Goal: Task Accomplishment & Management: Manage account settings

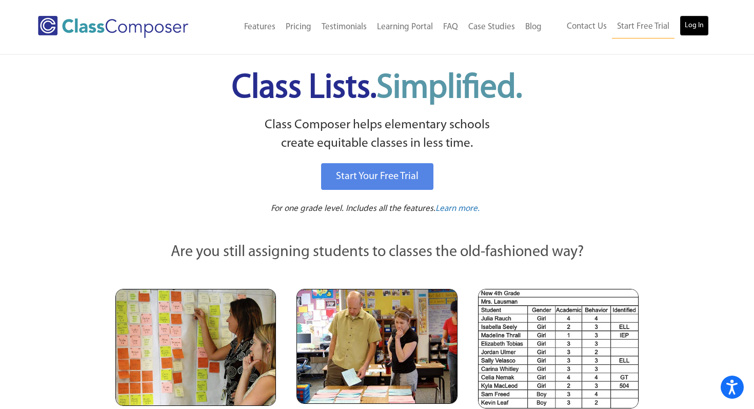
click at [691, 25] on link "Log In" at bounding box center [694, 25] width 29 height 21
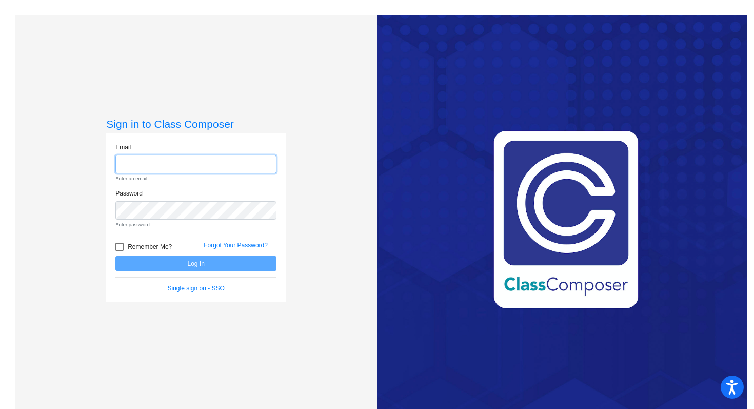
type input "[PERSON_NAME][EMAIL_ADDRESS][PERSON_NAME][DOMAIN_NAME]"
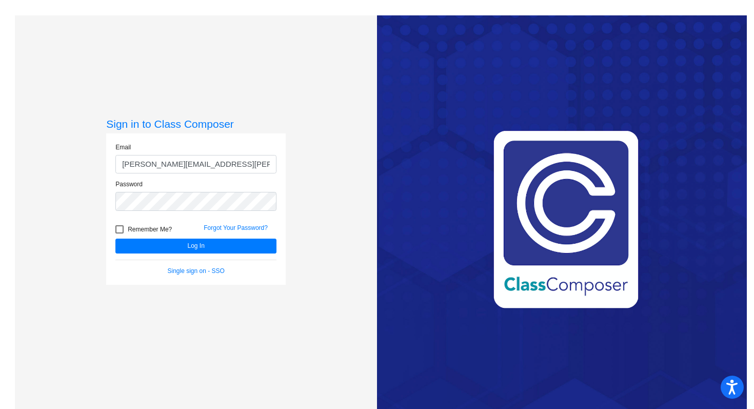
click at [137, 255] on form "Email [PERSON_NAME][EMAIL_ADDRESS][PERSON_NAME][DOMAIN_NAME] Password Remember …" at bounding box center [195, 209] width 161 height 133
click at [145, 247] on button "Log In" at bounding box center [195, 246] width 161 height 15
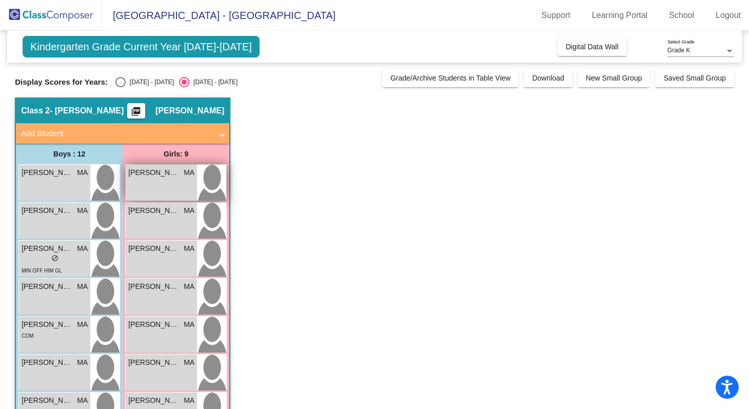
click at [175, 188] on div "Adele Centeno MA lock do_not_disturb_alt" at bounding box center [161, 183] width 71 height 36
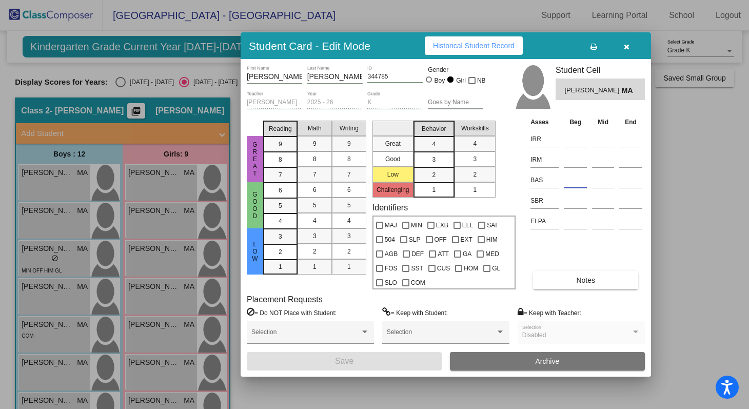
click at [569, 177] on input at bounding box center [575, 179] width 23 height 15
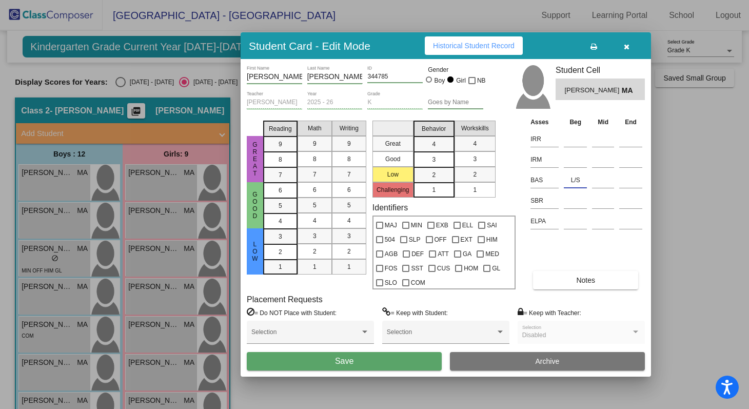
type input "L/S"
click at [381, 364] on button "Save" at bounding box center [344, 361] width 195 height 18
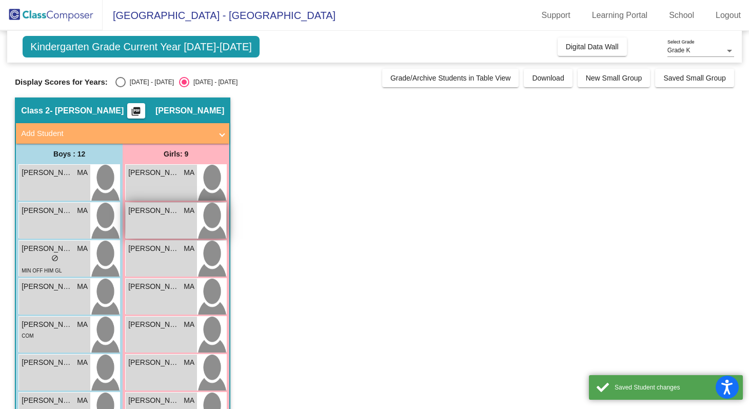
click at [166, 212] on span "Aubrey Armstrong" at bounding box center [153, 210] width 51 height 11
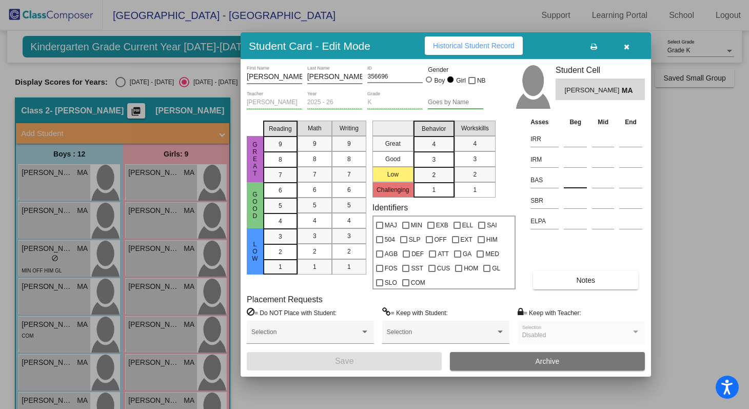
click at [575, 181] on input at bounding box center [575, 179] width 23 height 15
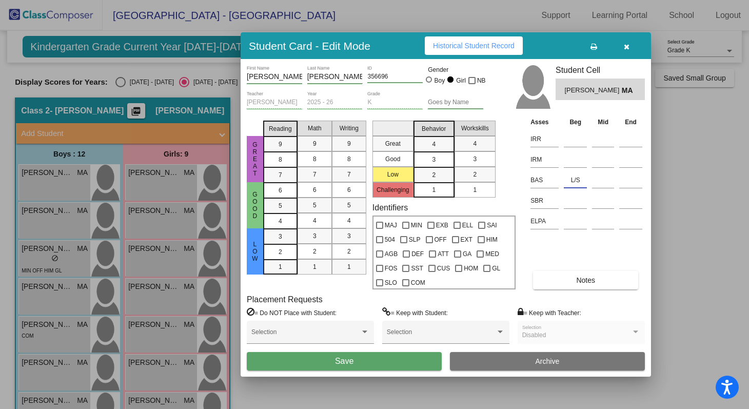
type input "L/S"
click at [406, 365] on button "Save" at bounding box center [344, 361] width 195 height 18
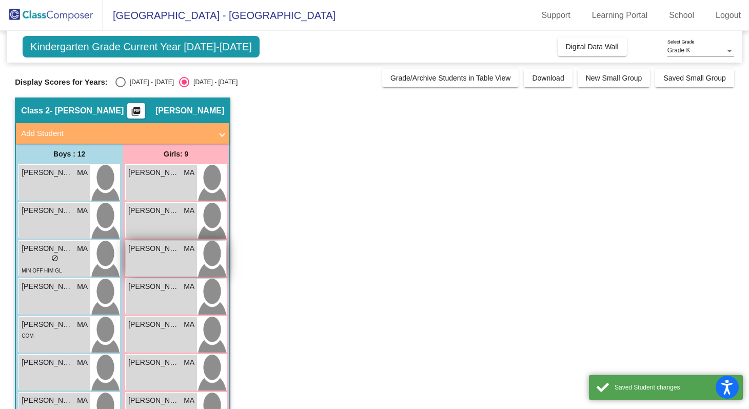
click at [165, 258] on div "Camilah Ruvalcaba MA lock do_not_disturb_alt" at bounding box center [161, 259] width 71 height 36
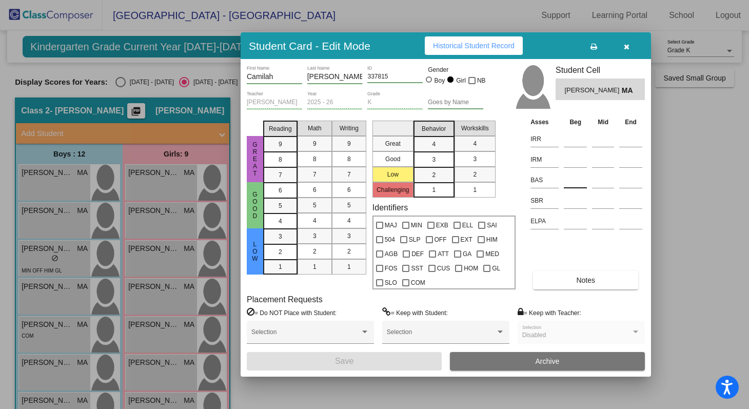
click at [567, 181] on input at bounding box center [575, 179] width 23 height 15
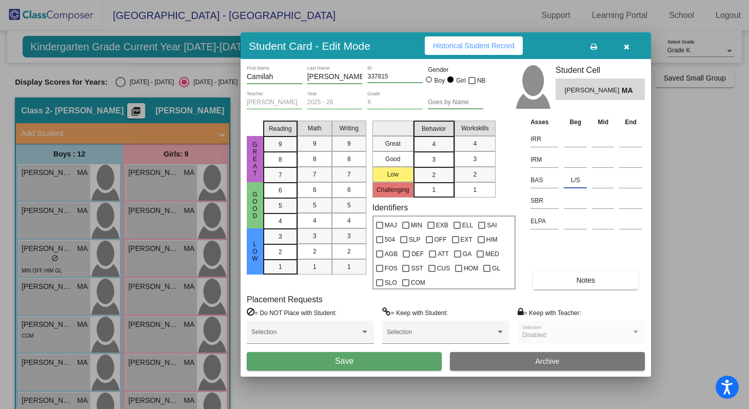
type input "L/S"
click at [369, 363] on button "Save" at bounding box center [344, 361] width 195 height 18
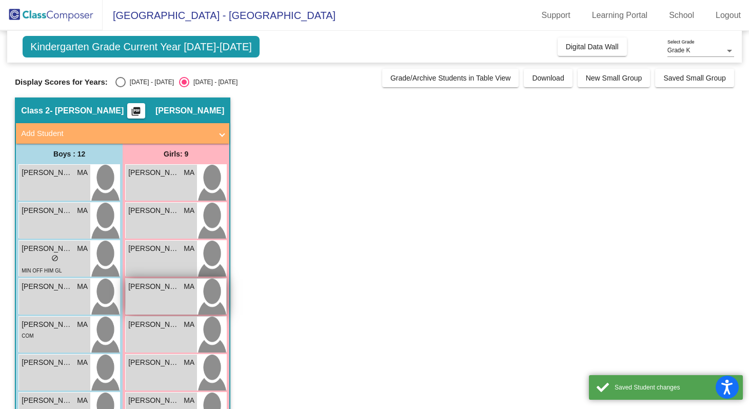
click at [172, 290] on span "Gracelynn Marable" at bounding box center [153, 286] width 51 height 11
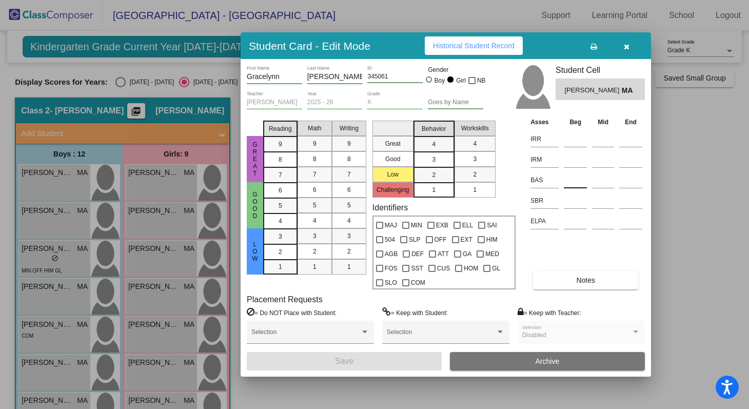
click at [576, 177] on input at bounding box center [575, 179] width 23 height 15
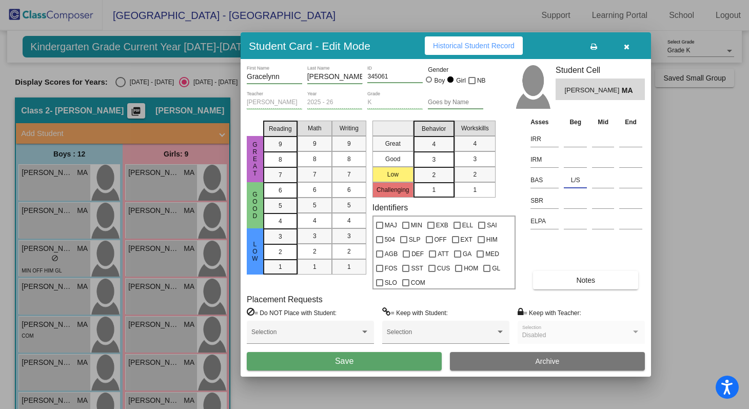
type input "L/S"
click at [378, 363] on button "Save" at bounding box center [344, 361] width 195 height 18
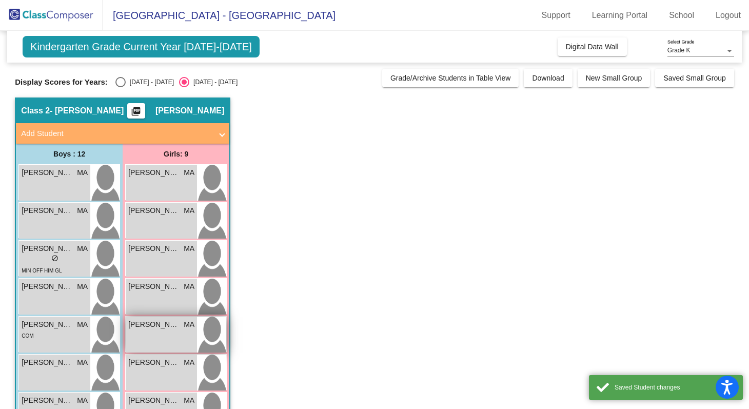
click at [163, 338] on div "Juliette Nunez MA lock do_not_disturb_alt" at bounding box center [161, 335] width 71 height 36
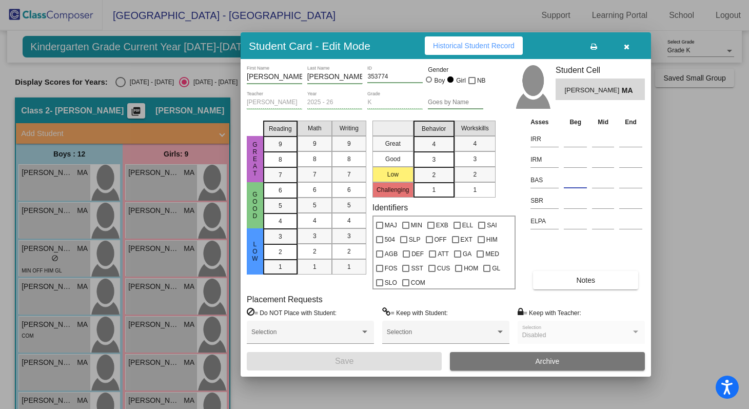
click at [571, 172] on input at bounding box center [575, 179] width 23 height 15
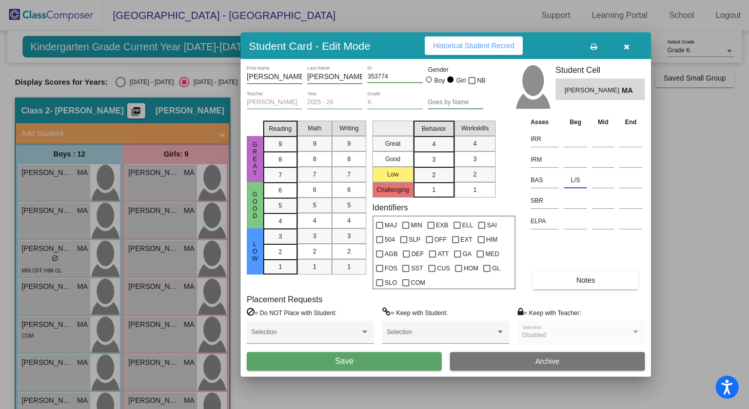
type input "L/S"
click at [372, 362] on button "Save" at bounding box center [344, 361] width 195 height 18
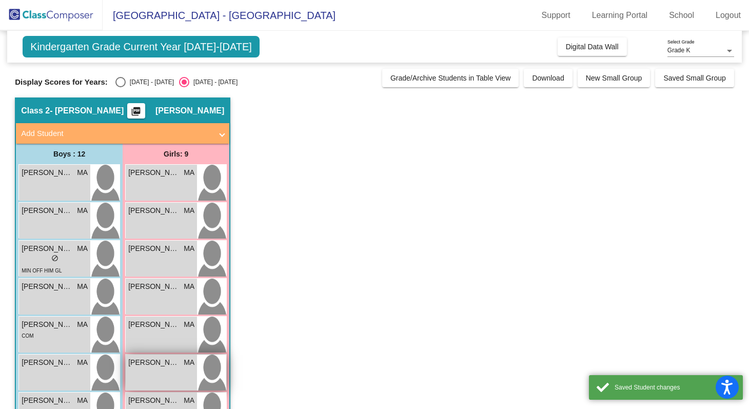
click at [152, 379] on div "Ruby Collins MA lock do_not_disturb_alt" at bounding box center [161, 373] width 71 height 36
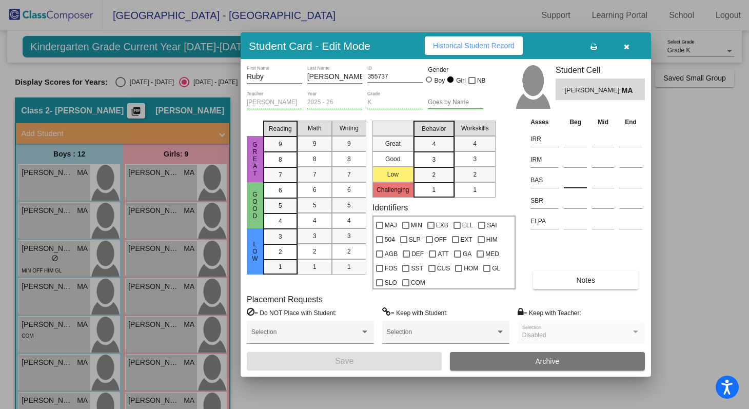
click at [569, 183] on input at bounding box center [575, 179] width 23 height 15
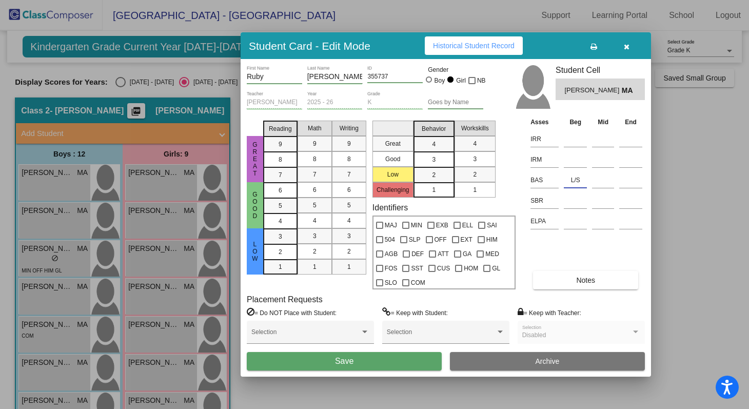
type input "L/S"
click at [353, 364] on span "Save" at bounding box center [344, 361] width 18 height 9
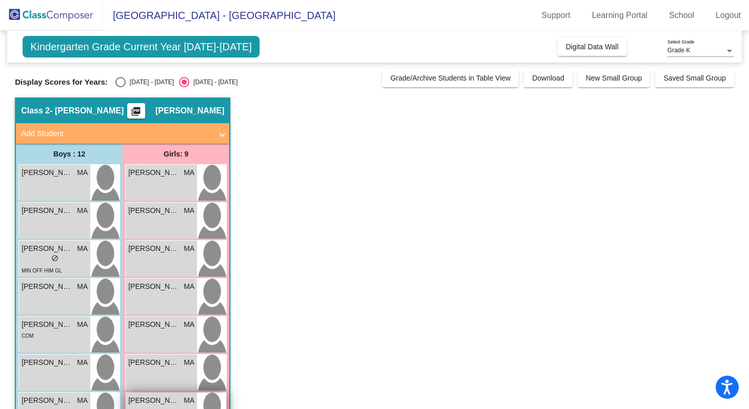
click at [171, 402] on span "Stella Acosta" at bounding box center [153, 400] width 51 height 11
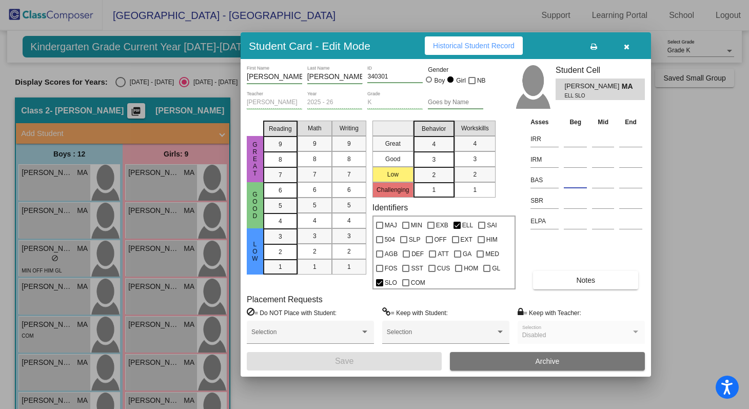
click at [565, 173] on input at bounding box center [575, 179] width 23 height 15
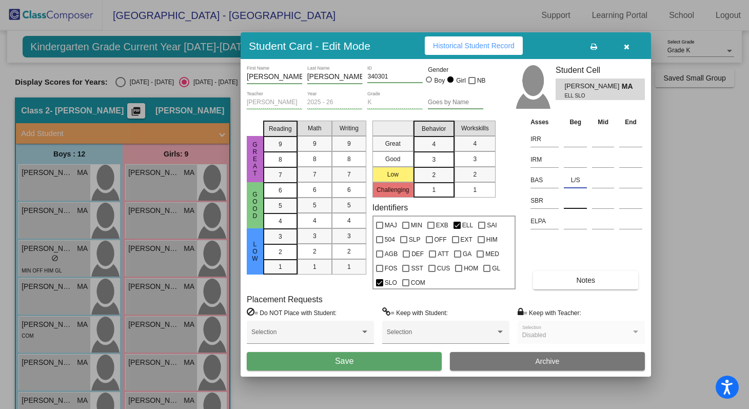
type input "L/S"
click at [570, 197] on input at bounding box center [575, 200] width 23 height 15
type input "Low"
click at [381, 365] on button "Save" at bounding box center [344, 361] width 195 height 18
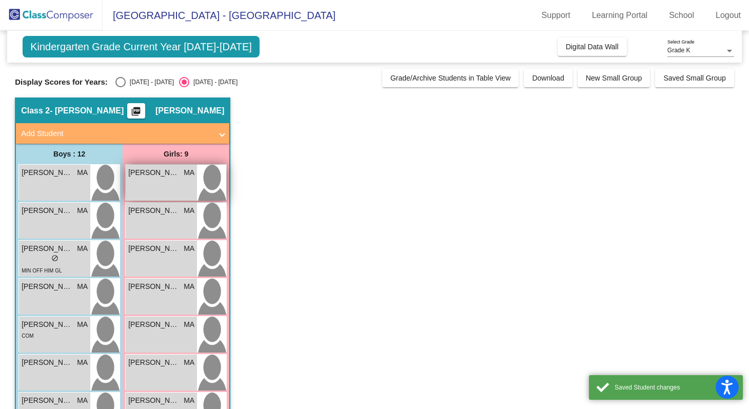
click at [170, 186] on div "Adele Centeno MA lock do_not_disturb_alt" at bounding box center [161, 183] width 71 height 36
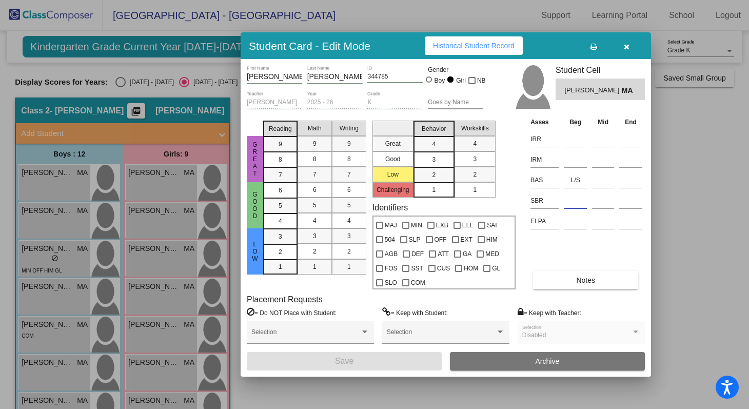
click at [570, 203] on input at bounding box center [575, 200] width 23 height 15
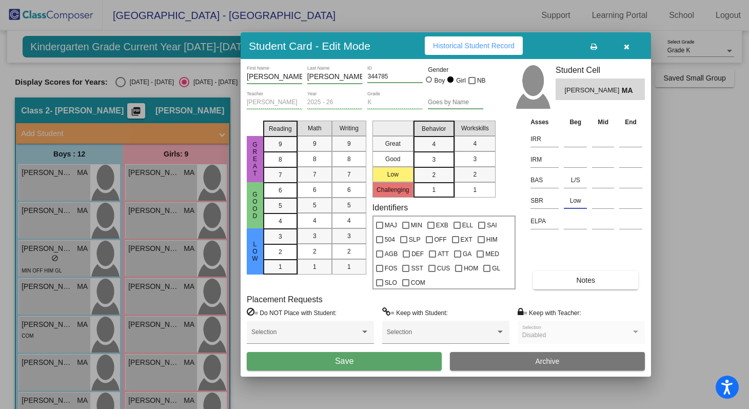
type input "Low"
click at [393, 362] on button "Save" at bounding box center [344, 361] width 195 height 18
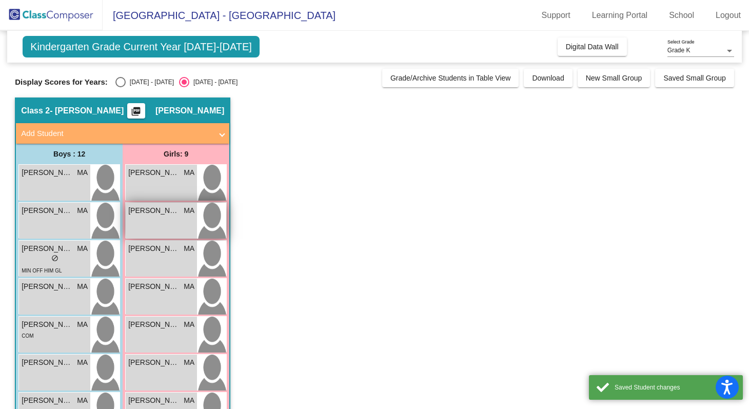
click at [181, 228] on div "Aubrey Armstrong MA lock do_not_disturb_alt" at bounding box center [161, 221] width 71 height 36
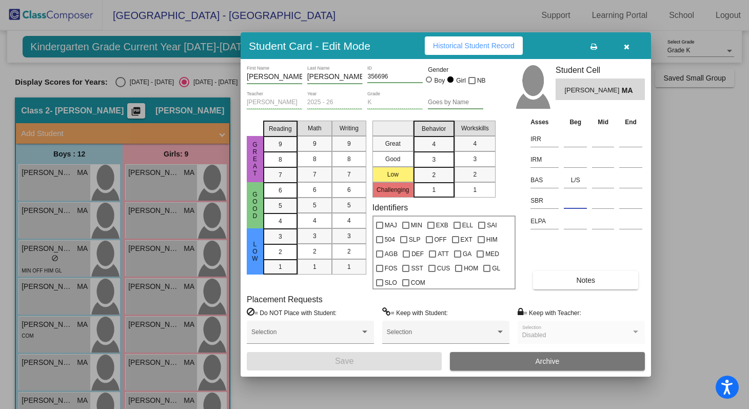
click at [573, 201] on input at bounding box center [575, 200] width 23 height 15
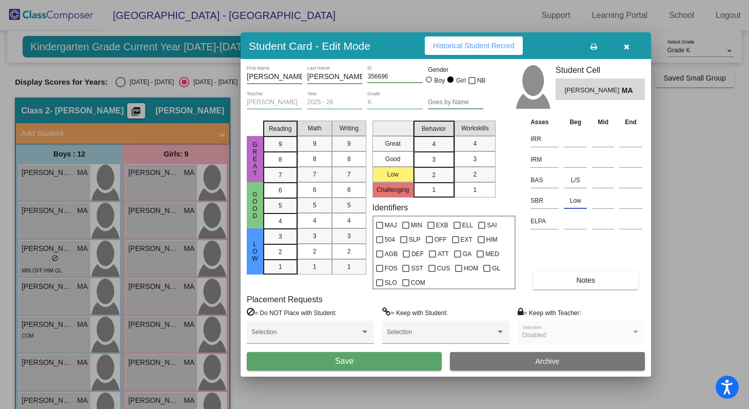
type input "Low"
click at [316, 366] on button "Save" at bounding box center [344, 361] width 195 height 18
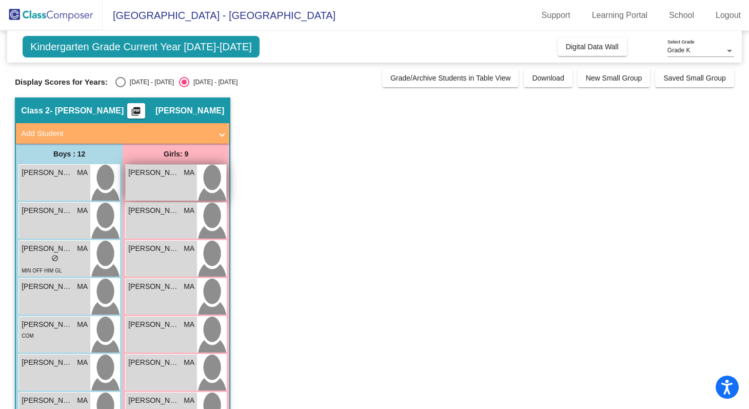
click at [162, 186] on div "Adele Centeno MA lock do_not_disturb_alt" at bounding box center [161, 183] width 71 height 36
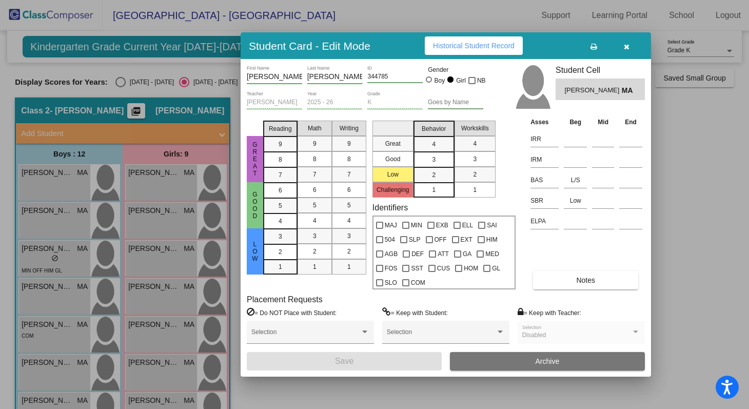
click at [399, 391] on div at bounding box center [374, 204] width 749 height 409
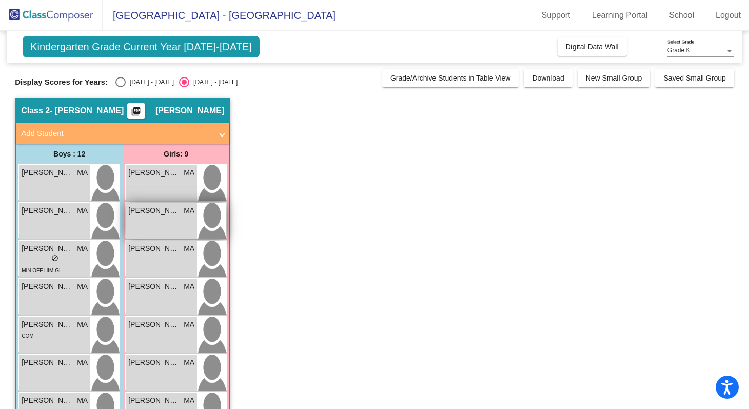
click at [166, 213] on span "Aubrey Armstrong" at bounding box center [153, 210] width 51 height 11
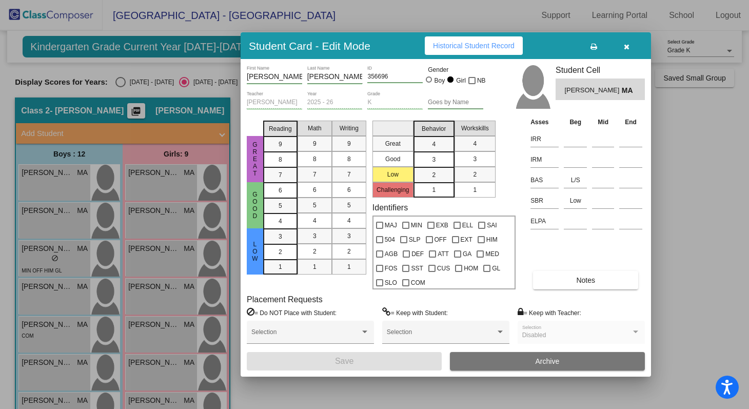
click at [160, 258] on div at bounding box center [374, 204] width 749 height 409
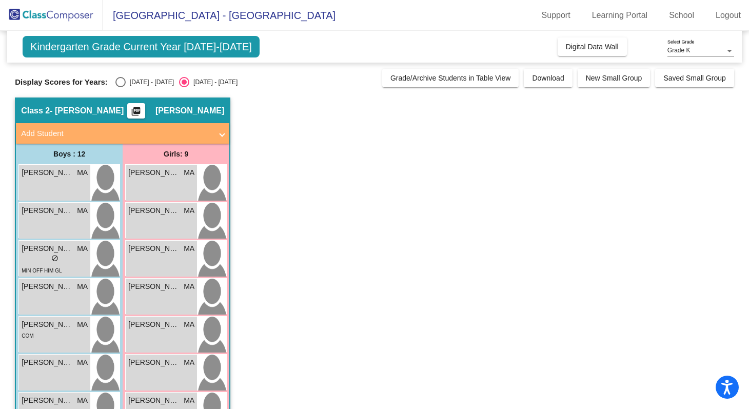
click at [160, 258] on div "Camilah Ruvalcaba MA lock do_not_disturb_alt" at bounding box center [161, 259] width 71 height 36
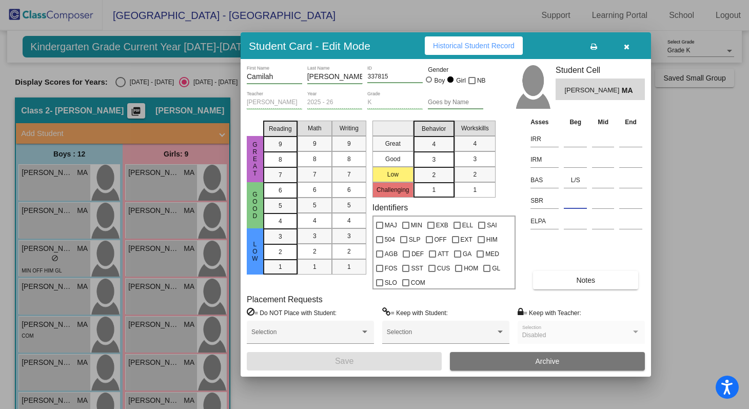
click at [576, 200] on input at bounding box center [575, 200] width 23 height 15
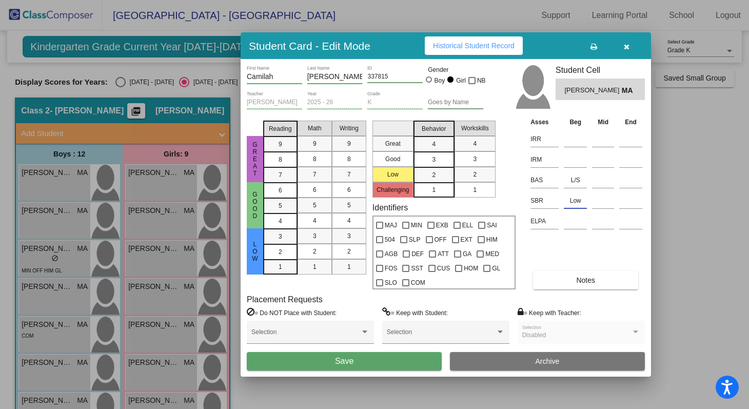
type input "Low"
click at [332, 363] on button "Save" at bounding box center [344, 361] width 195 height 18
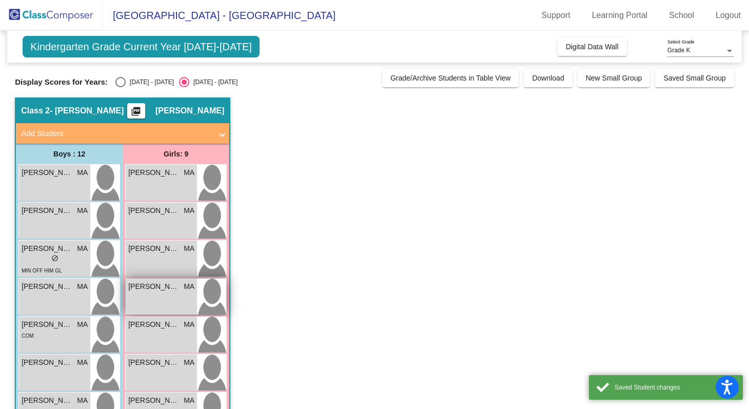
click at [167, 287] on span "Gracelynn Marable" at bounding box center [153, 286] width 51 height 11
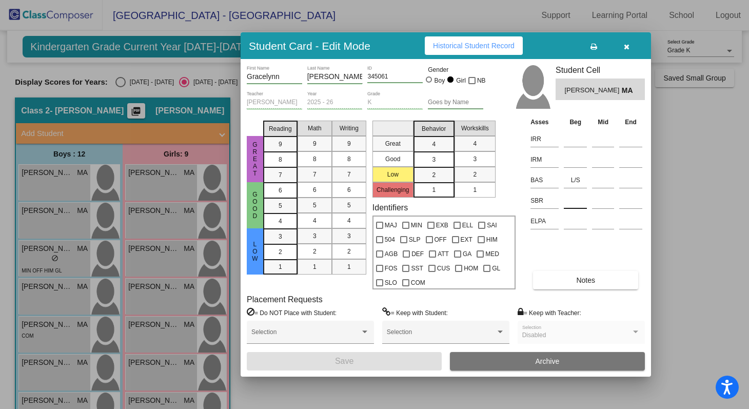
click at [569, 206] on input at bounding box center [575, 200] width 23 height 15
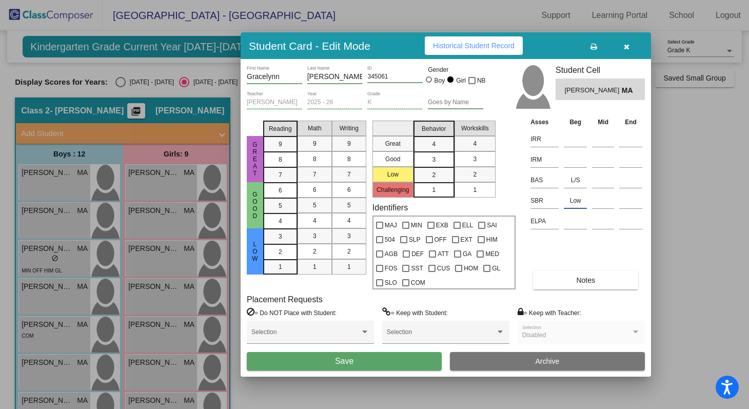
type input "Low"
click at [383, 362] on button "Save" at bounding box center [344, 361] width 195 height 18
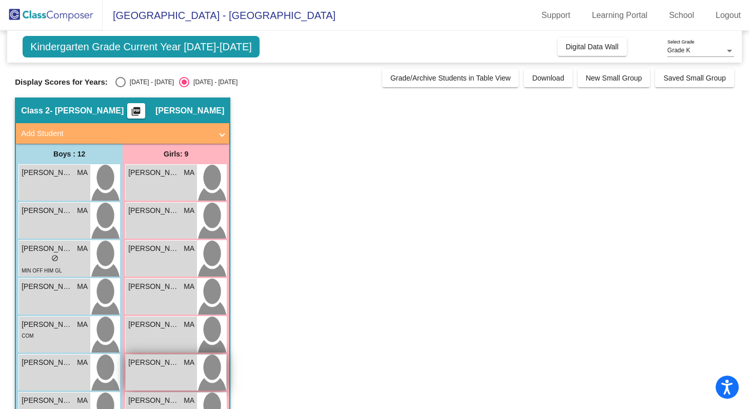
click at [146, 367] on span "Ruby Collins" at bounding box center [153, 362] width 51 height 11
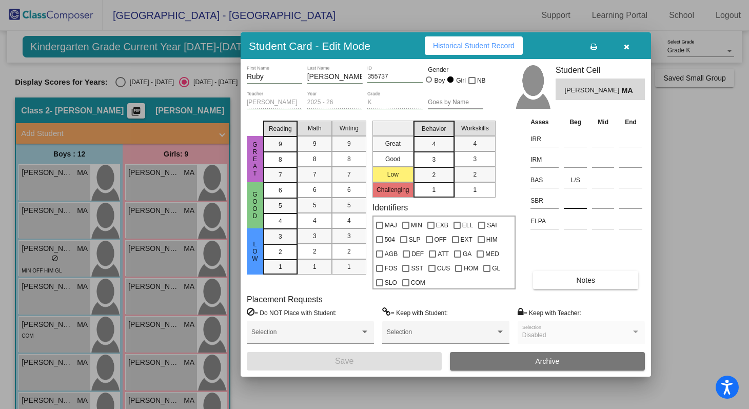
click at [574, 200] on input at bounding box center [575, 200] width 23 height 15
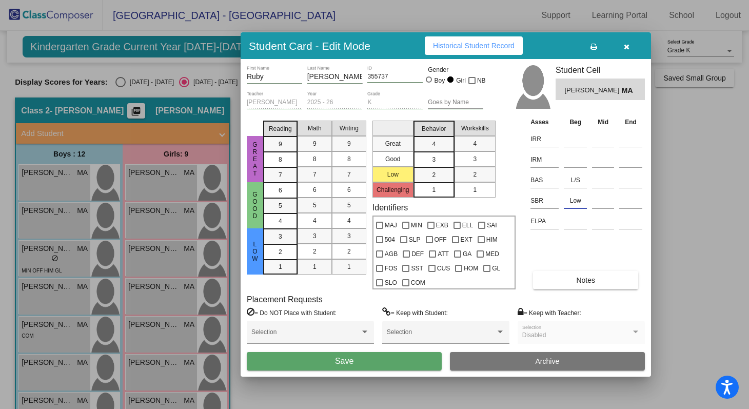
type input "Low"
click at [325, 362] on button "Save" at bounding box center [344, 361] width 195 height 18
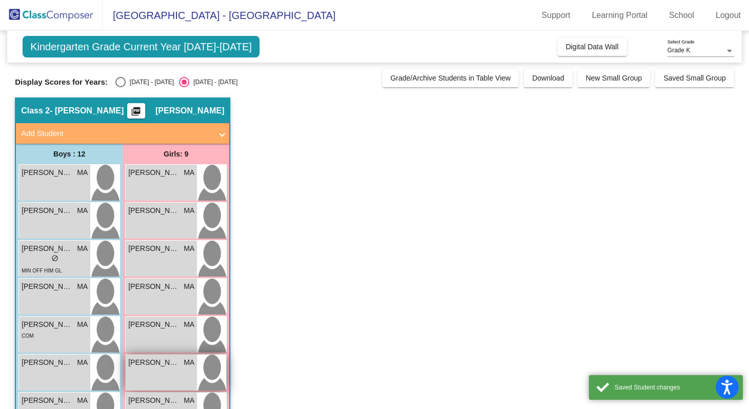
click at [170, 375] on div "Ruby Collins MA lock do_not_disturb_alt" at bounding box center [161, 373] width 71 height 36
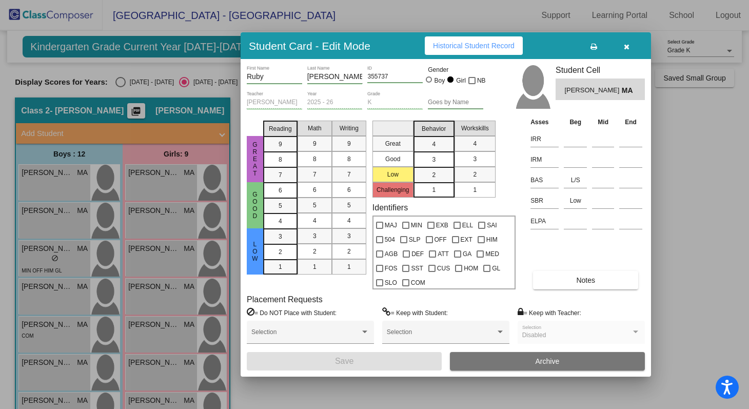
click at [170, 332] on div at bounding box center [374, 204] width 749 height 409
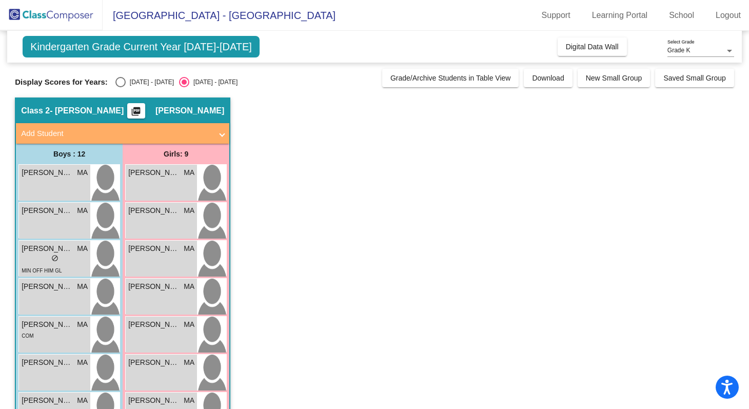
click at [170, 332] on div "Juliette Nunez MA lock do_not_disturb_alt" at bounding box center [161, 335] width 71 height 36
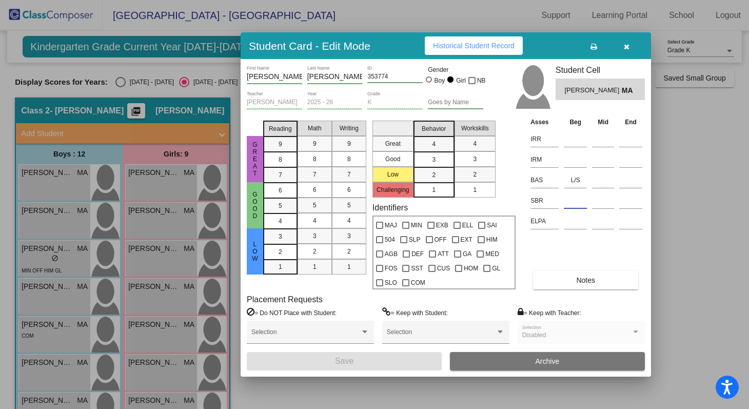
click at [570, 202] on input at bounding box center [575, 200] width 23 height 15
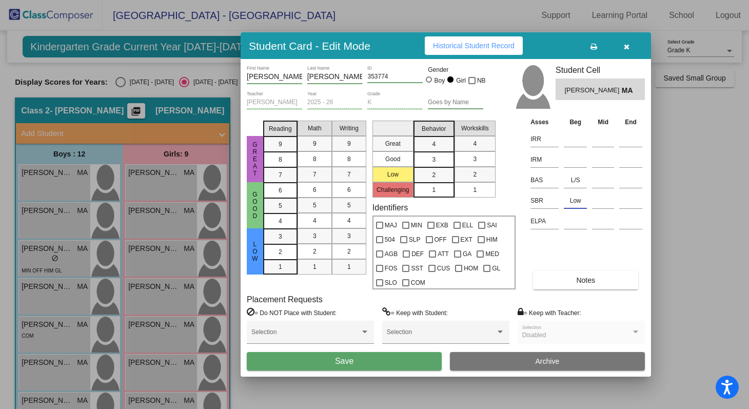
type input "Low"
click at [359, 360] on button "Save" at bounding box center [344, 361] width 195 height 18
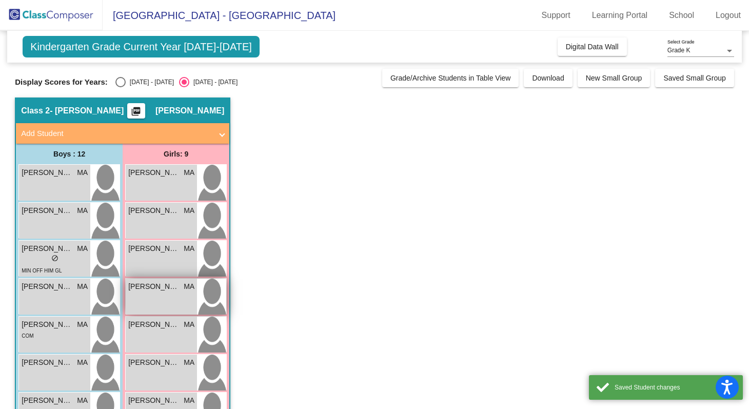
click at [164, 297] on div "Gracelynn Marable MA lock do_not_disturb_alt" at bounding box center [161, 297] width 71 height 36
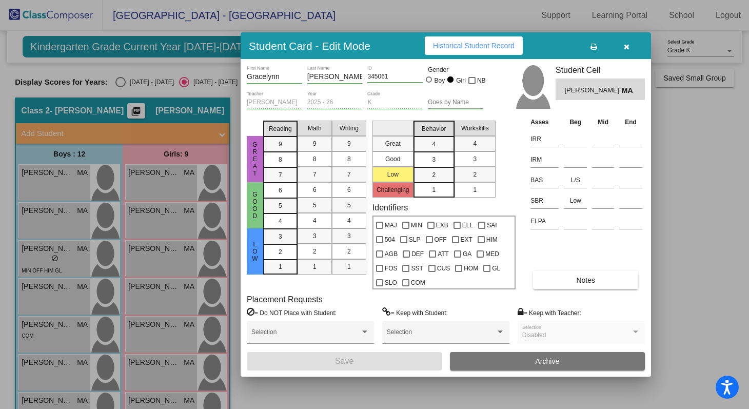
click at [260, 398] on div at bounding box center [374, 204] width 749 height 409
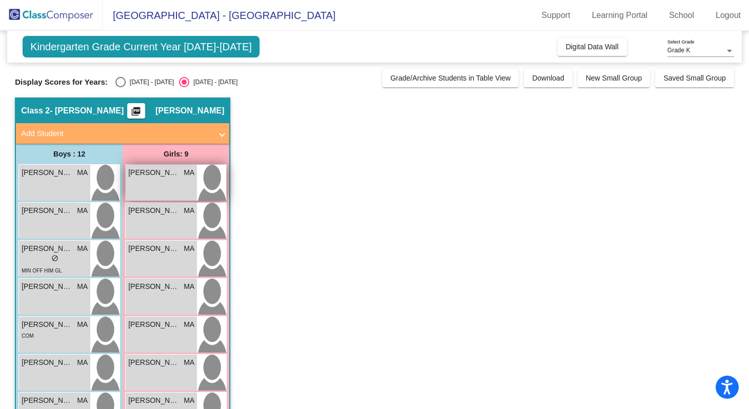
click at [185, 181] on div "Adele Centeno MA lock do_not_disturb_alt" at bounding box center [161, 183] width 71 height 36
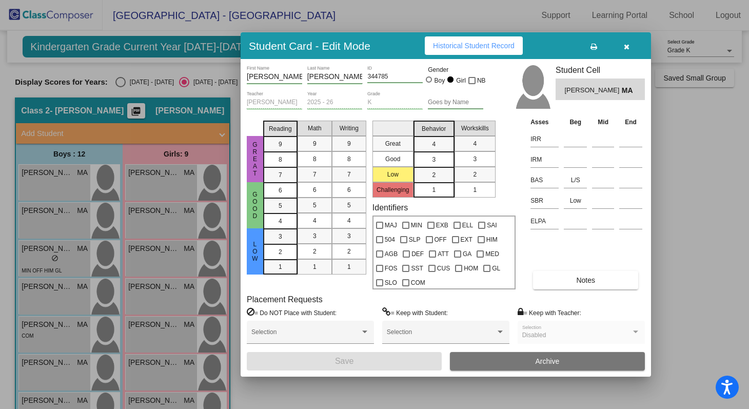
click at [688, 250] on div at bounding box center [374, 204] width 749 height 409
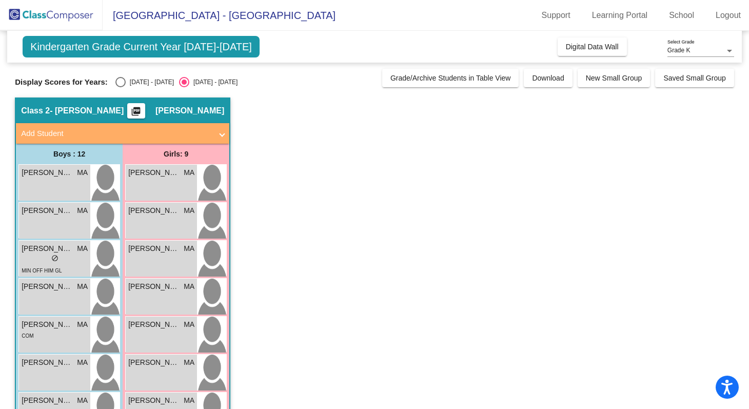
click at [292, 335] on app-classroom "Class 2 - Ayers picture_as_pdf Monica Ayers Add Student First Name Last Name St…" at bounding box center [374, 366] width 719 height 539
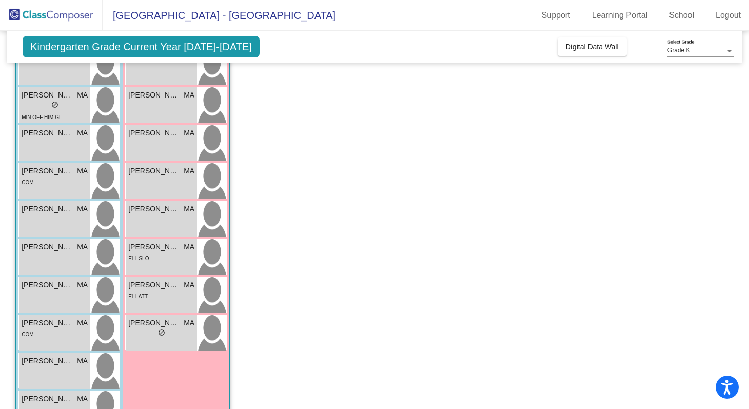
scroll to position [164, 0]
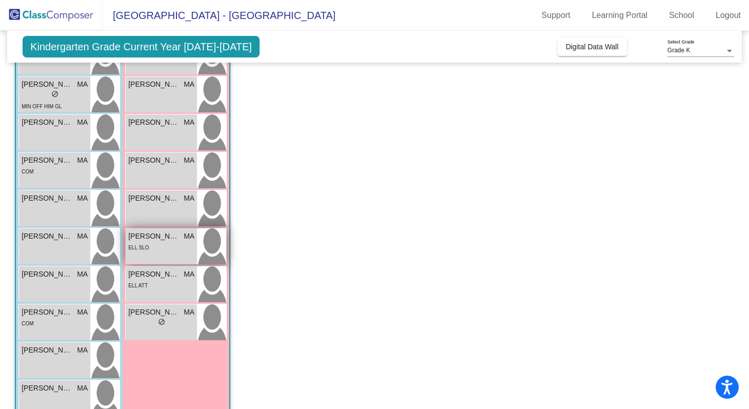
click at [165, 246] on div "ELL SLO" at bounding box center [161, 247] width 66 height 11
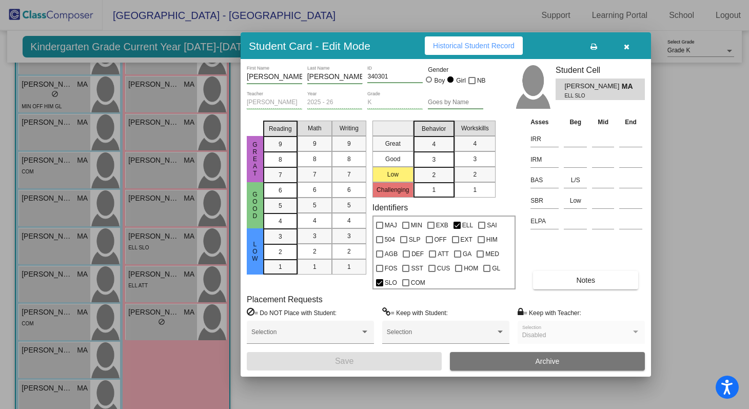
click at [151, 289] on div at bounding box center [374, 204] width 749 height 409
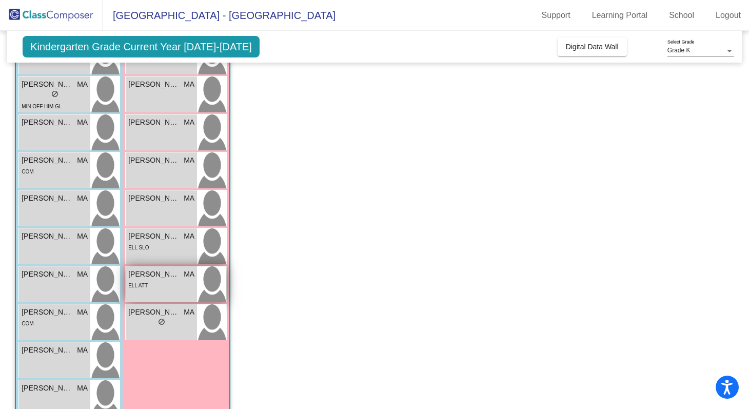
click at [151, 288] on div "ELL ATT" at bounding box center [161, 285] width 66 height 11
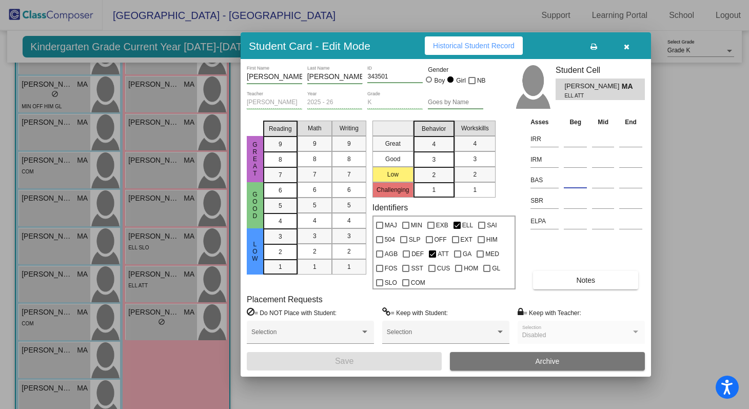
click at [567, 178] on input at bounding box center [575, 179] width 23 height 15
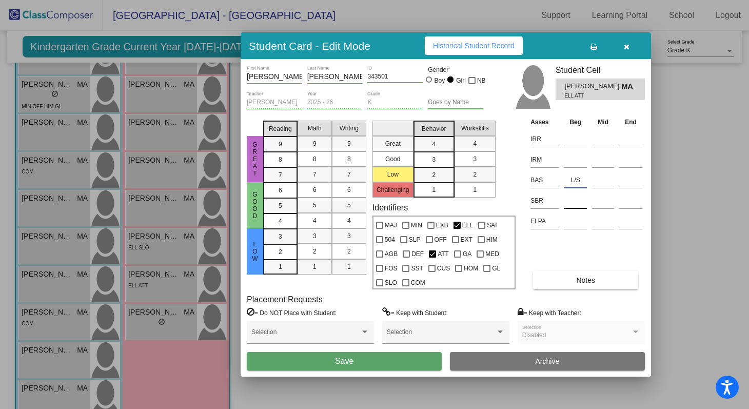
type input "L/S"
click at [565, 201] on input at bounding box center [575, 200] width 23 height 15
type input "Low"
click at [389, 358] on button "Save" at bounding box center [344, 361] width 195 height 18
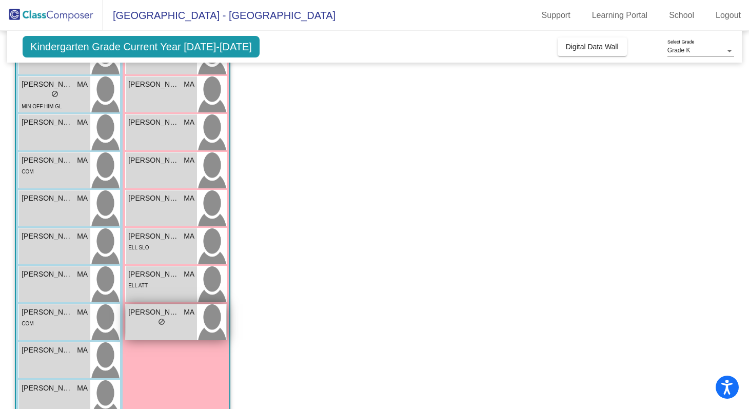
click at [143, 320] on div "lock do_not_disturb_alt" at bounding box center [161, 323] width 66 height 11
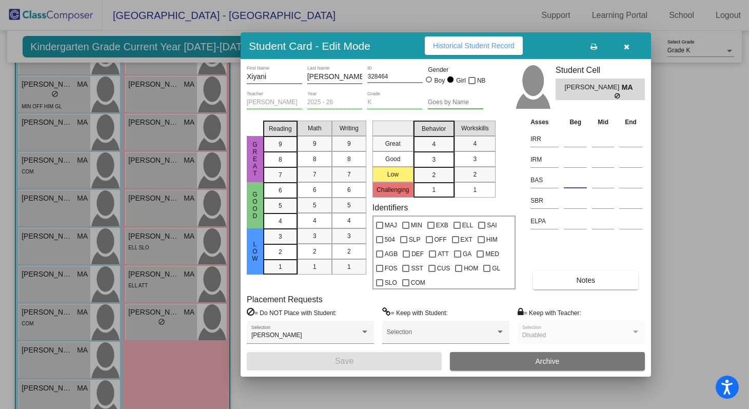
click at [570, 181] on input at bounding box center [575, 179] width 23 height 15
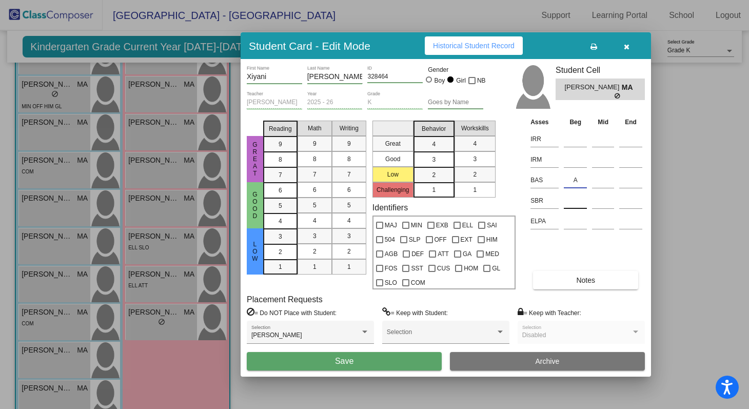
type input "A"
click at [569, 204] on input at bounding box center [575, 200] width 23 height 15
type input "Low"
click at [323, 359] on button "Save" at bounding box center [344, 361] width 195 height 18
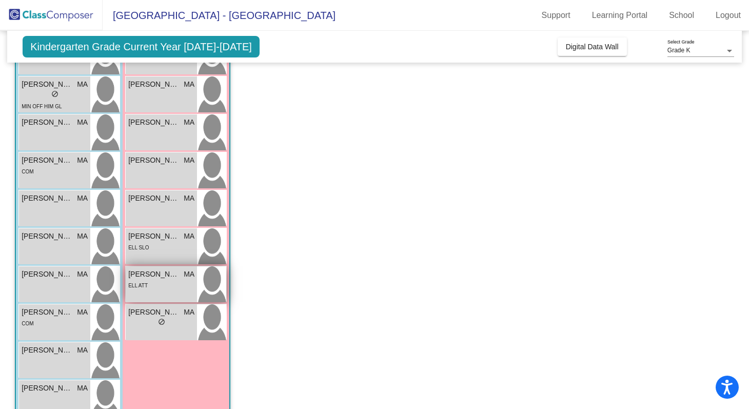
click at [175, 284] on div "ELL ATT" at bounding box center [161, 285] width 66 height 11
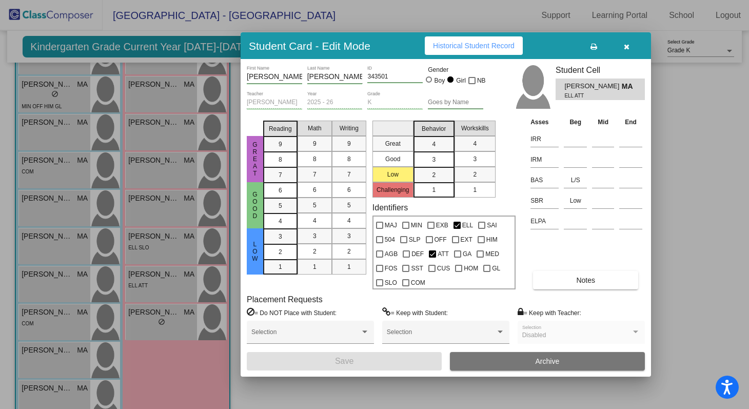
click at [161, 242] on div at bounding box center [374, 204] width 749 height 409
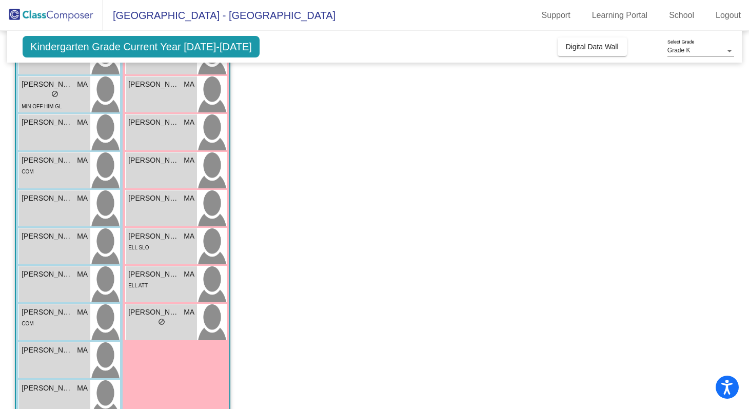
click at [161, 242] on div "ELL SLO" at bounding box center [161, 247] width 66 height 11
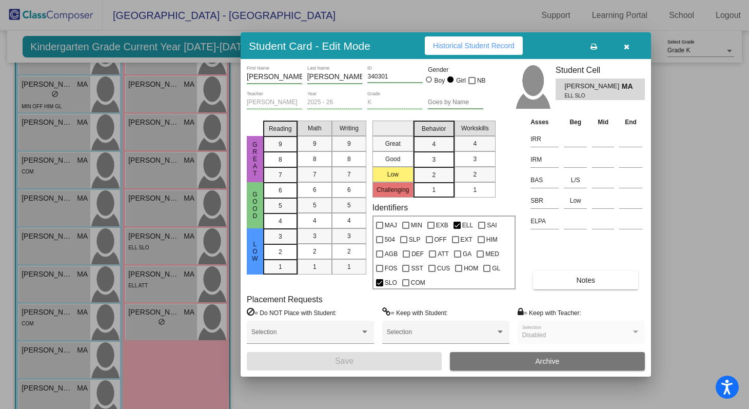
click at [159, 203] on div at bounding box center [374, 204] width 749 height 409
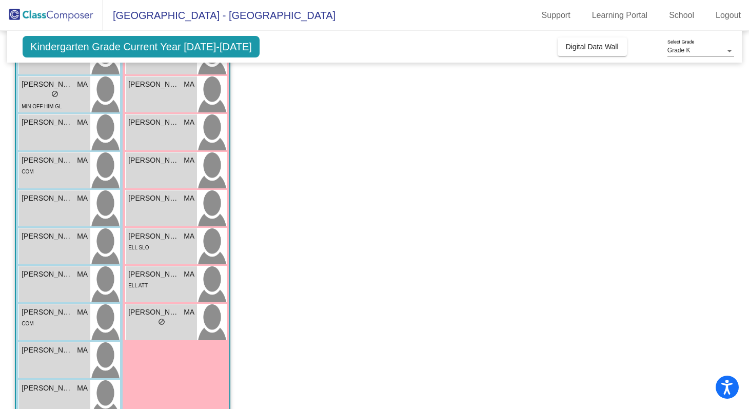
click at [159, 203] on span "Ruby Collins" at bounding box center [153, 198] width 51 height 11
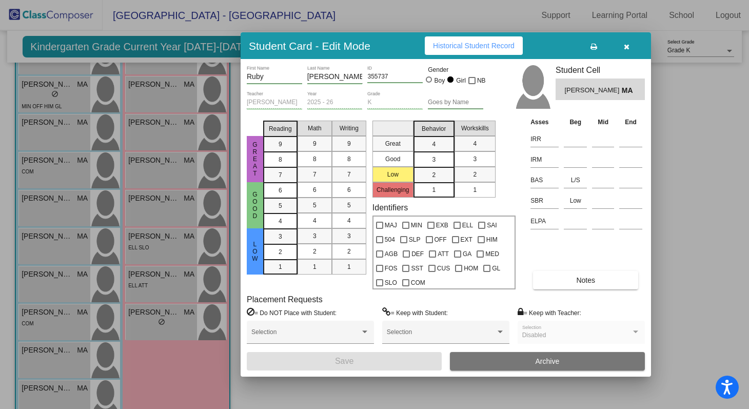
click at [156, 161] on div at bounding box center [374, 204] width 749 height 409
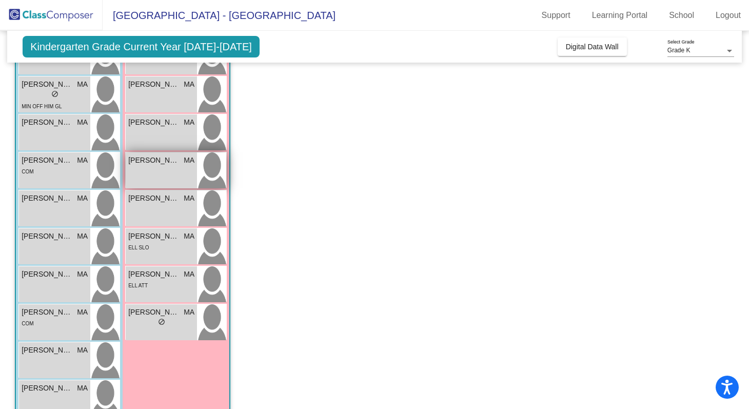
click at [156, 162] on span "Juliette Nunez" at bounding box center [153, 160] width 51 height 11
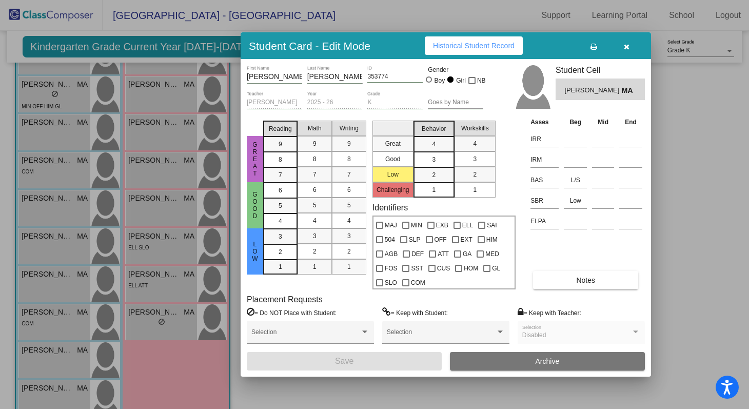
click at [161, 128] on div at bounding box center [374, 204] width 749 height 409
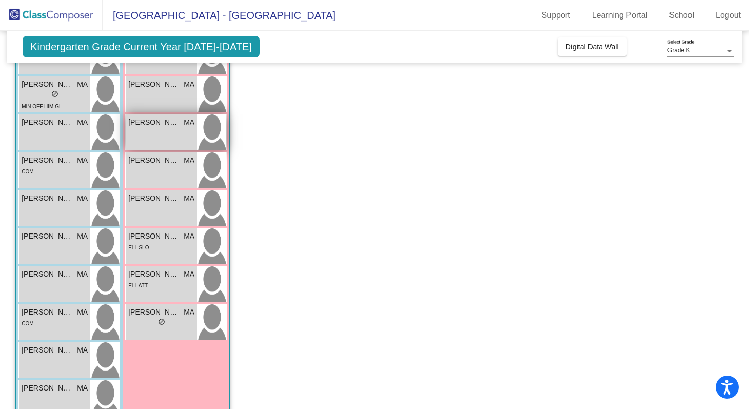
click at [161, 127] on span "Gracelynn Marable" at bounding box center [153, 122] width 51 height 11
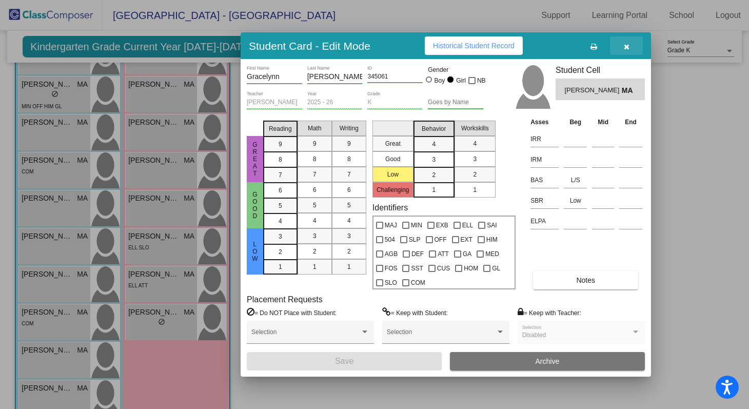
click at [627, 42] on span "button" at bounding box center [627, 46] width 6 height 8
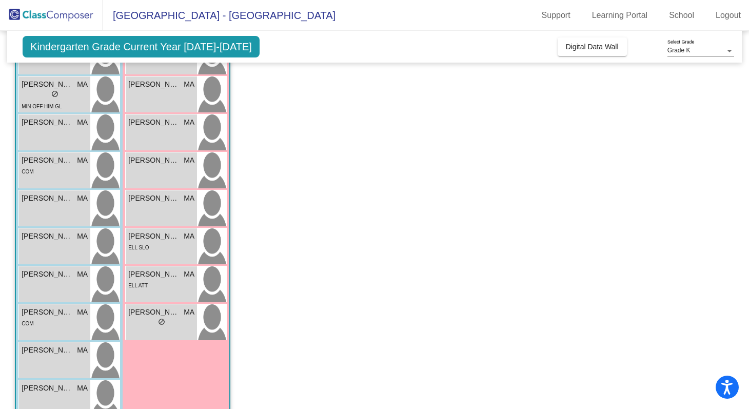
click at [337, 298] on app-classroom "Class 2 - Ayers picture_as_pdf Monica Ayers Add Student First Name Last Name St…" at bounding box center [374, 202] width 719 height 539
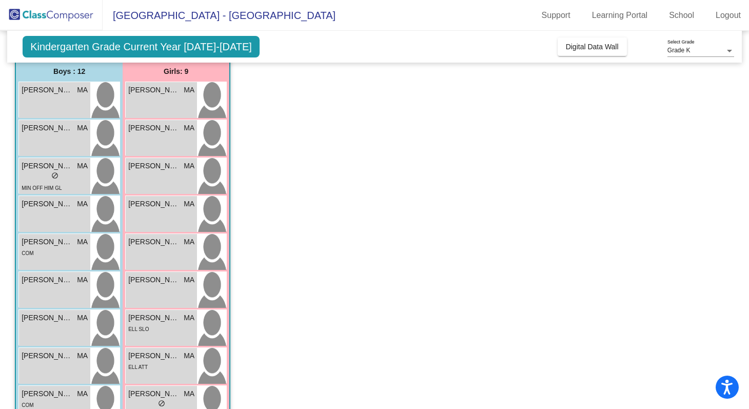
scroll to position [82, 0]
click at [53, 94] on span "Benito Casillas" at bounding box center [47, 90] width 51 height 11
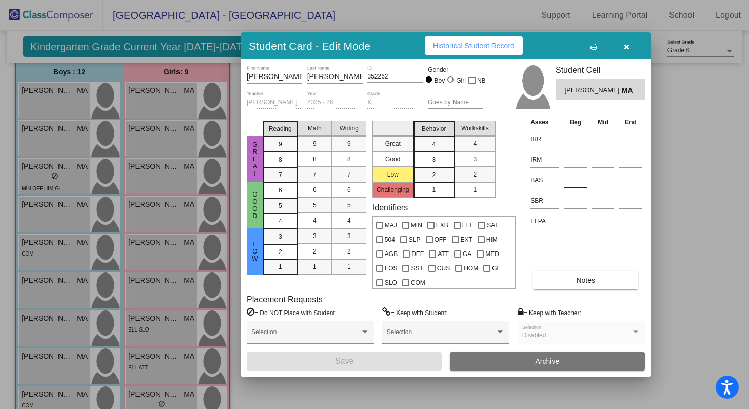
click at [566, 180] on input at bounding box center [575, 179] width 23 height 15
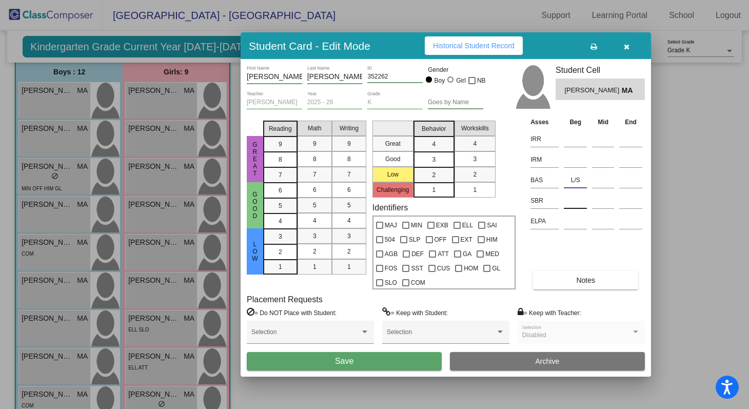
type input "L/S"
click at [576, 204] on input at bounding box center [575, 200] width 23 height 15
type input "Low"
click at [400, 364] on button "Save" at bounding box center [344, 361] width 195 height 18
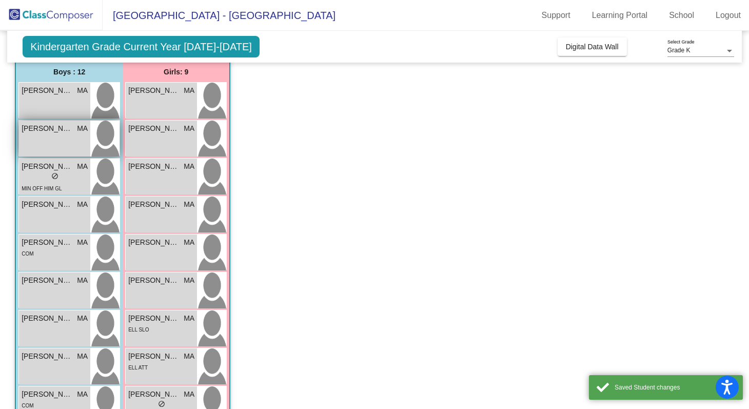
click at [66, 143] on div "Cohen Castro MA lock do_not_disturb_alt" at bounding box center [54, 139] width 71 height 36
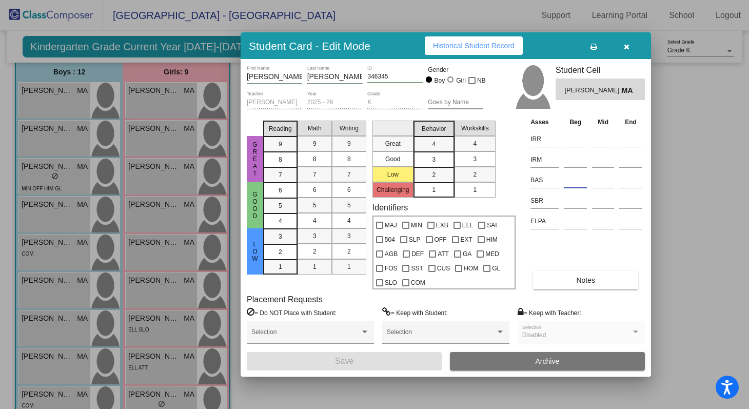
click at [568, 179] on input at bounding box center [575, 179] width 23 height 15
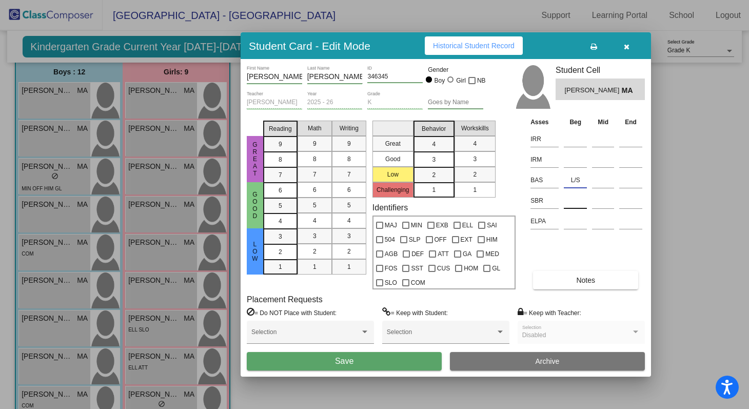
type input "L/S"
click at [573, 202] on input at bounding box center [575, 200] width 23 height 15
type input "Low"
click at [372, 363] on button "Save" at bounding box center [344, 361] width 195 height 18
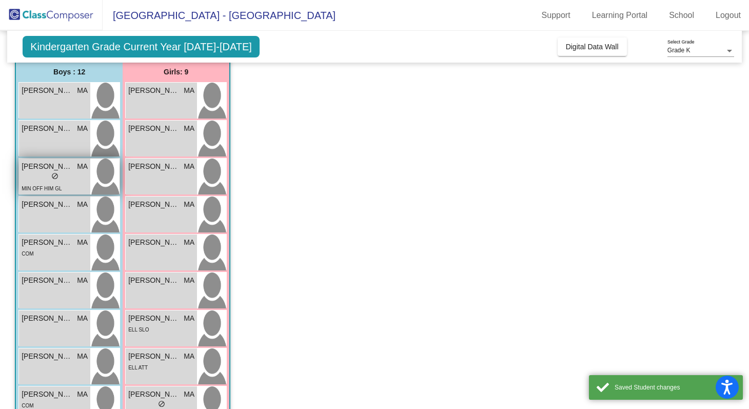
click at [67, 185] on div "MIN OFF HIM GL" at bounding box center [55, 188] width 66 height 11
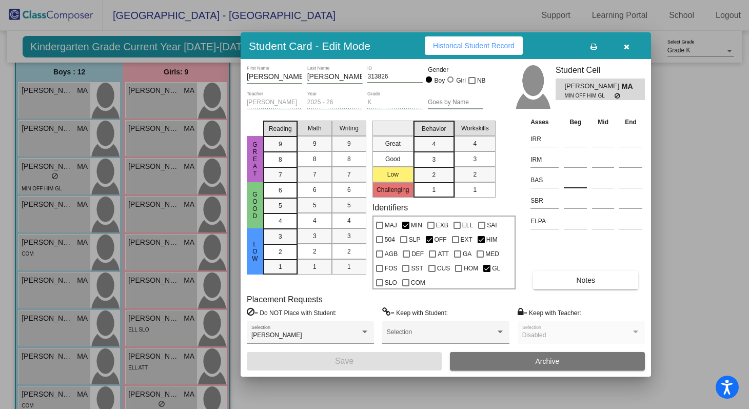
click at [573, 182] on input at bounding box center [575, 179] width 23 height 15
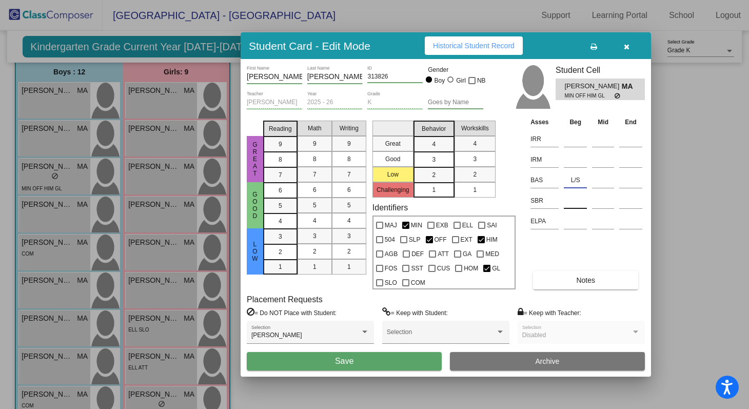
type input "L/S"
click at [573, 203] on input at bounding box center [575, 200] width 23 height 15
type input "Low"
click at [311, 361] on button "Save" at bounding box center [344, 361] width 195 height 18
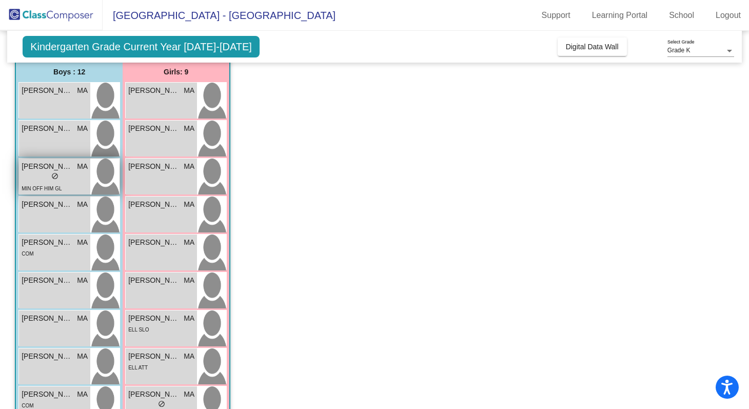
click at [48, 186] on span "MIN OFF HIM GL" at bounding box center [42, 189] width 40 height 6
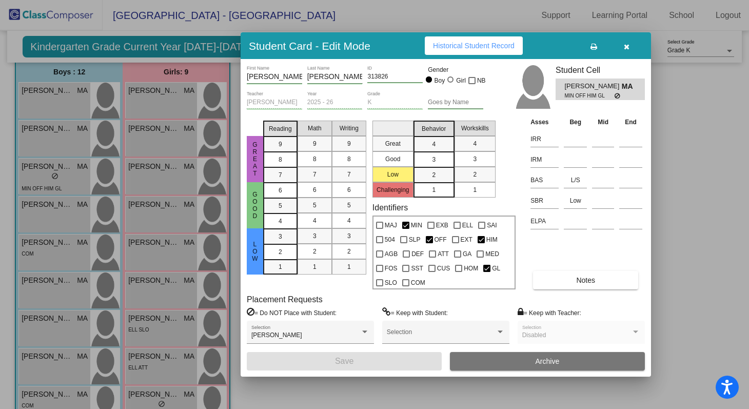
click at [55, 215] on div at bounding box center [374, 204] width 749 height 409
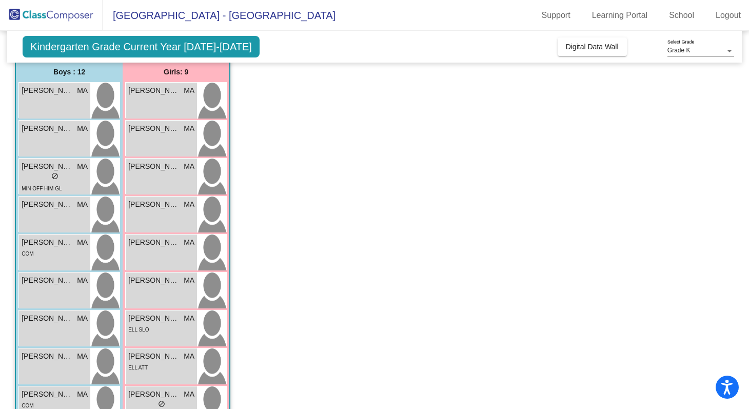
click at [55, 215] on div "Desi Godinez MA lock do_not_disturb_alt" at bounding box center [54, 215] width 71 height 36
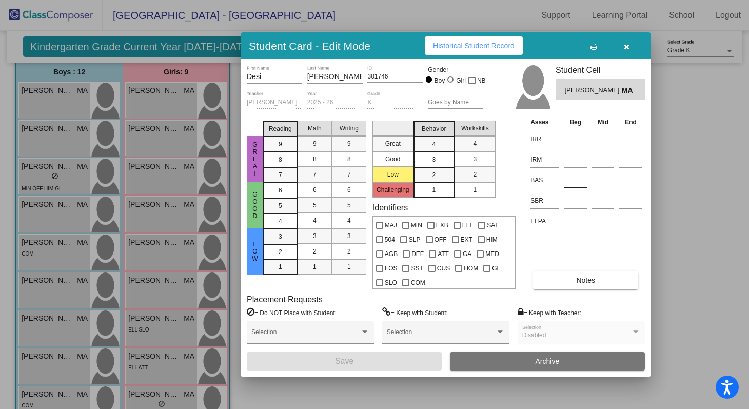
click at [569, 187] on input at bounding box center [575, 179] width 23 height 15
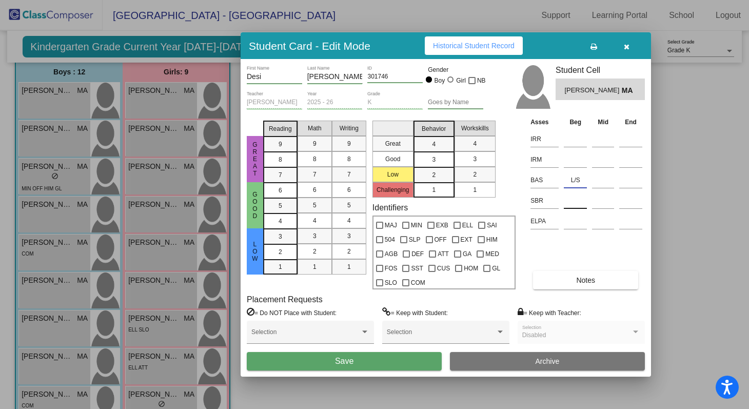
type input "L/S"
click at [576, 206] on input at bounding box center [575, 200] width 23 height 15
type input "Low"
click at [369, 363] on button "Save" at bounding box center [344, 361] width 195 height 18
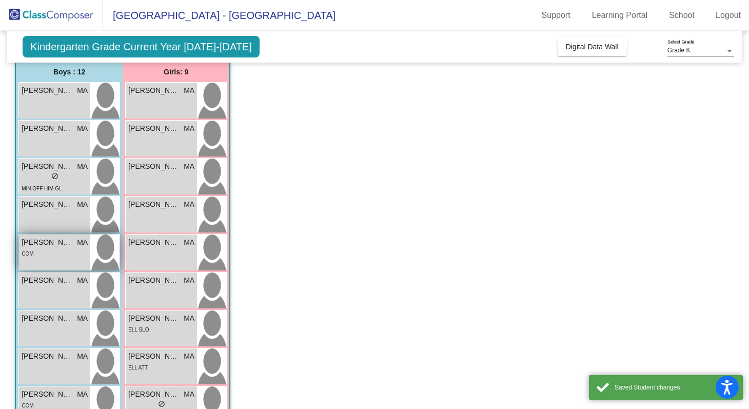
click at [65, 246] on span "Ezekiel Carrillo" at bounding box center [47, 242] width 51 height 11
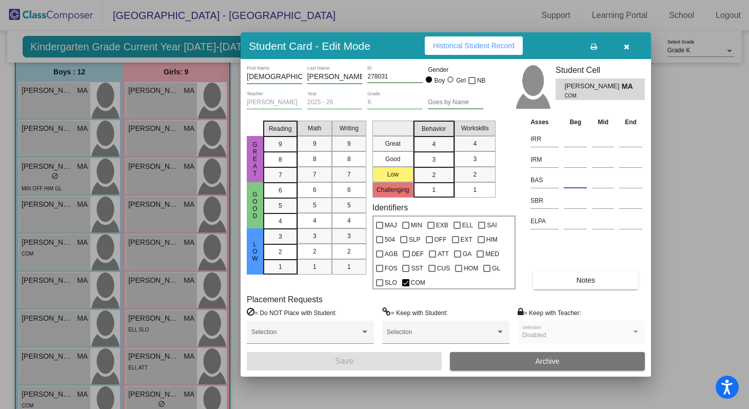
click at [576, 179] on input at bounding box center [575, 179] width 23 height 15
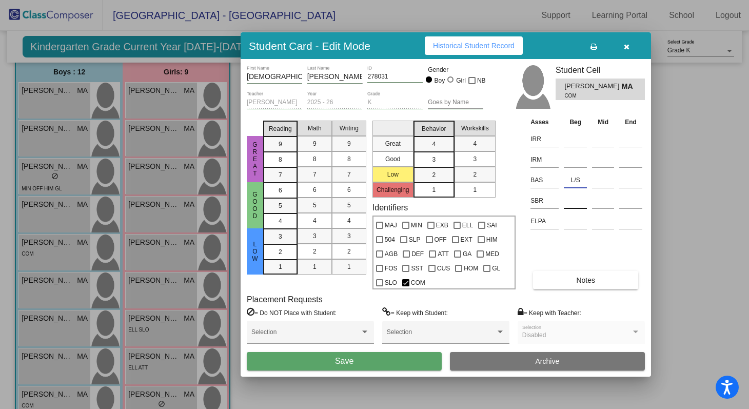
type input "L/S"
click at [575, 199] on input at bounding box center [575, 200] width 23 height 15
type input "Low"
click at [577, 183] on input "L/S" at bounding box center [575, 179] width 23 height 15
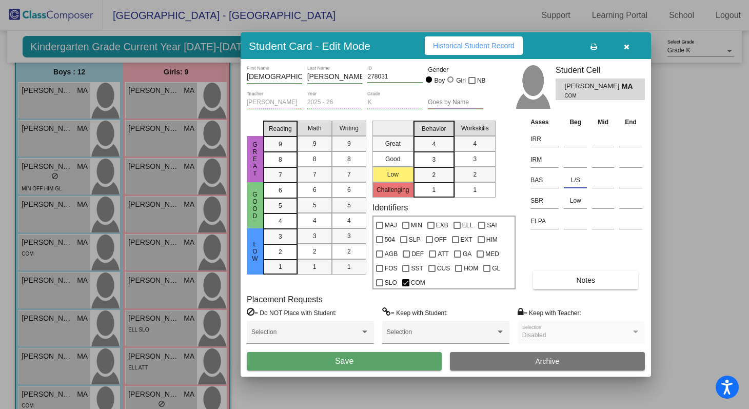
click at [381, 357] on button "Save" at bounding box center [344, 361] width 195 height 18
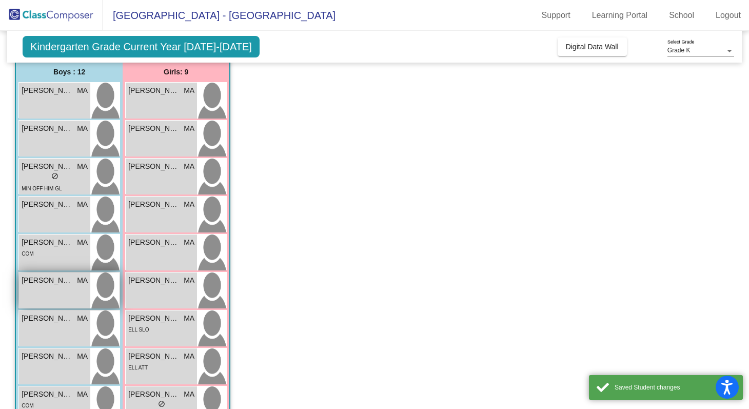
click at [46, 296] on div "Ezra Block MA lock do_not_disturb_alt" at bounding box center [54, 290] width 71 height 36
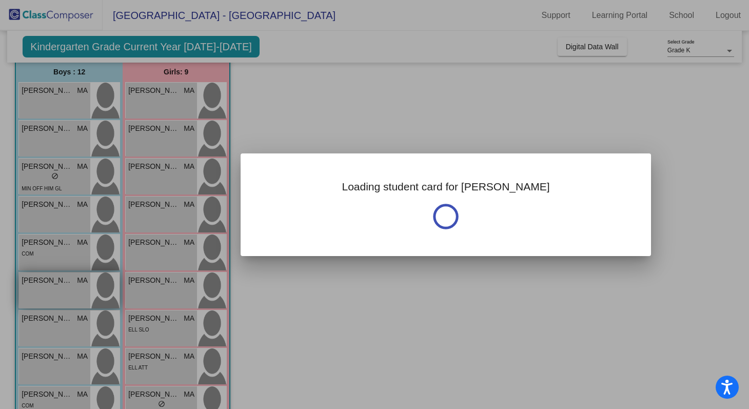
click at [46, 296] on div at bounding box center [374, 204] width 749 height 409
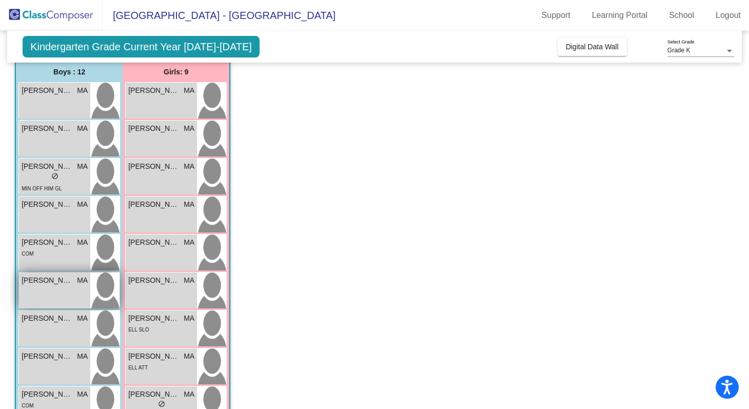
click at [46, 296] on div "Ezra Block MA lock do_not_disturb_alt" at bounding box center [54, 290] width 71 height 36
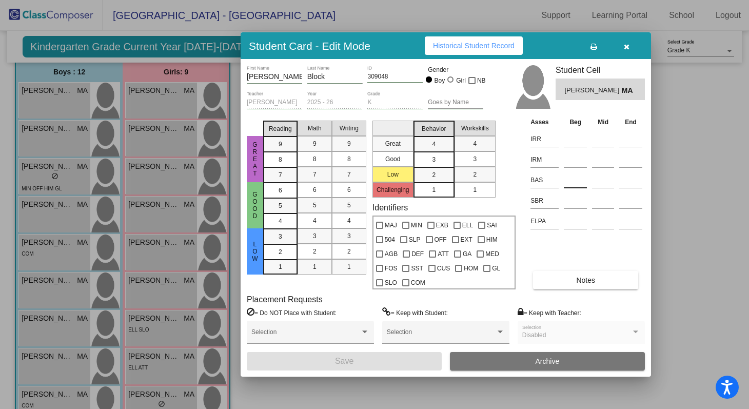
click at [573, 179] on input at bounding box center [575, 179] width 23 height 15
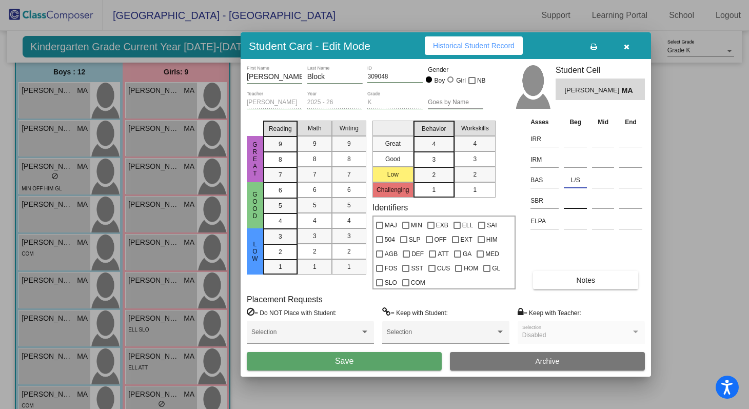
type input "L/S"
click at [573, 198] on input at bounding box center [575, 200] width 23 height 15
type input "Low"
click at [427, 357] on button "Save" at bounding box center [344, 361] width 195 height 18
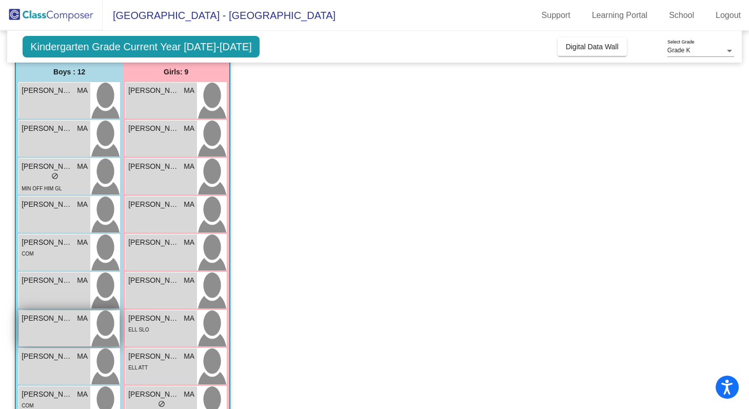
click at [35, 331] on div "Ezra Gallegos MA lock do_not_disturb_alt" at bounding box center [54, 328] width 71 height 36
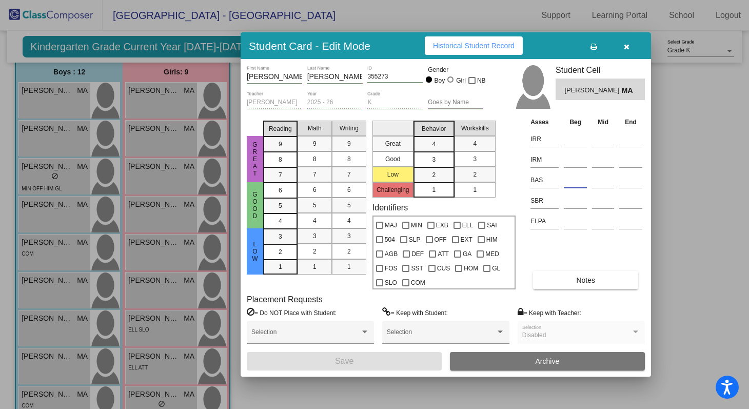
click at [574, 177] on input at bounding box center [575, 179] width 23 height 15
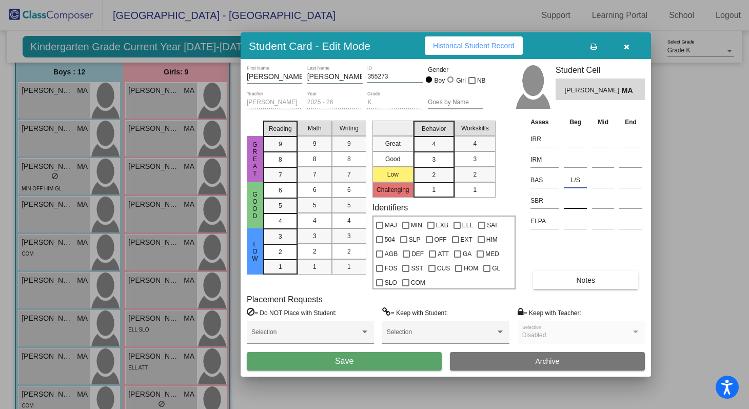
type input "L/S"
click at [577, 202] on input at bounding box center [575, 200] width 23 height 15
type input "Low"
click at [346, 365] on span "Save" at bounding box center [344, 361] width 18 height 9
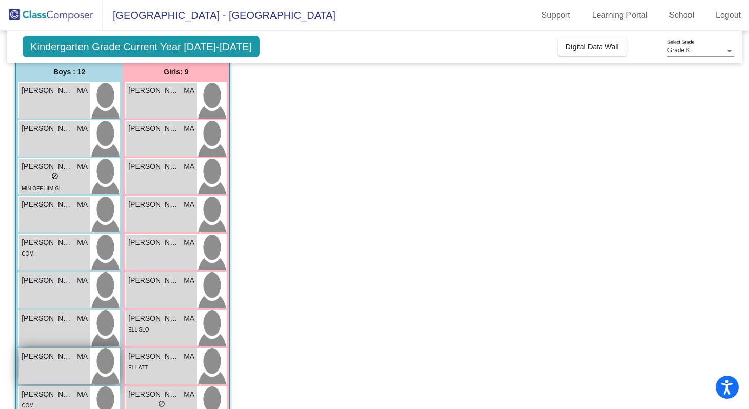
click at [61, 365] on div "Jace Gomez MA lock do_not_disturb_alt" at bounding box center [54, 366] width 71 height 36
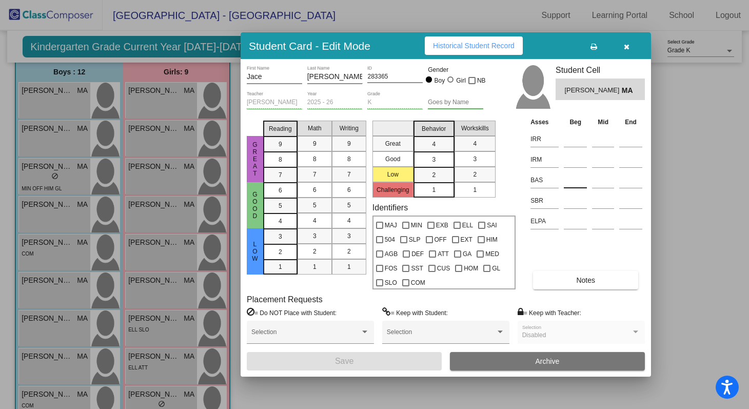
click at [567, 181] on input at bounding box center [575, 179] width 23 height 15
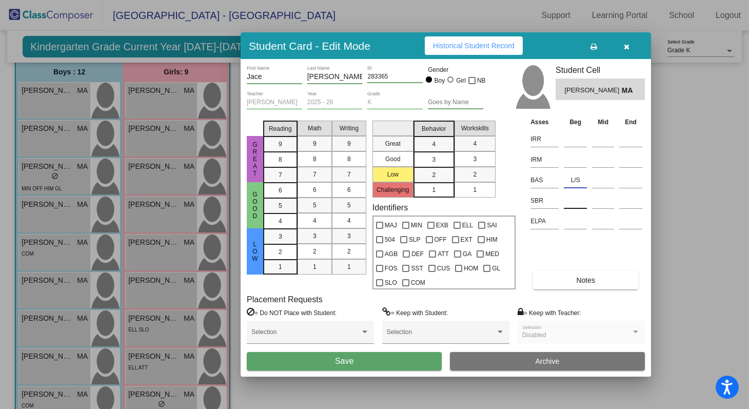
type input "L/S"
click at [569, 203] on input at bounding box center [575, 200] width 23 height 15
type input "Low"
click at [385, 361] on button "Save" at bounding box center [344, 361] width 195 height 18
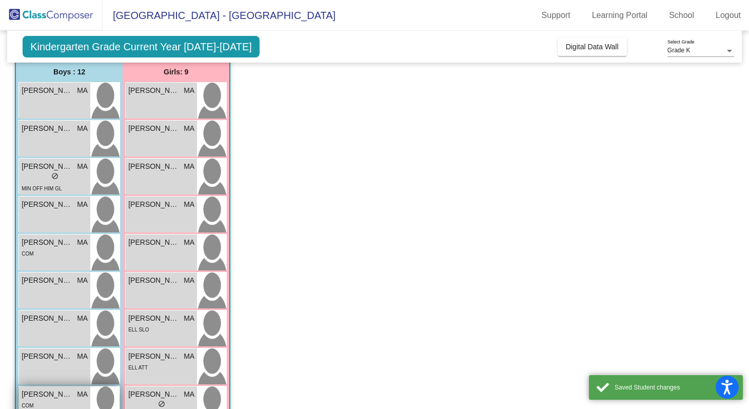
click at [61, 399] on span "Leonardo Hernandez" at bounding box center [47, 394] width 51 height 11
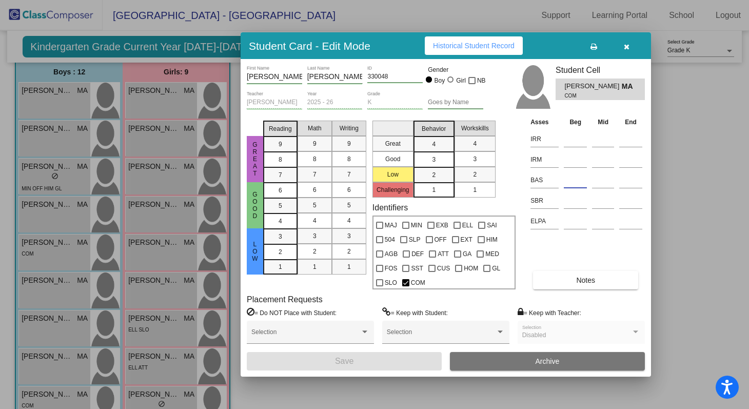
click at [574, 184] on input at bounding box center [575, 179] width 23 height 15
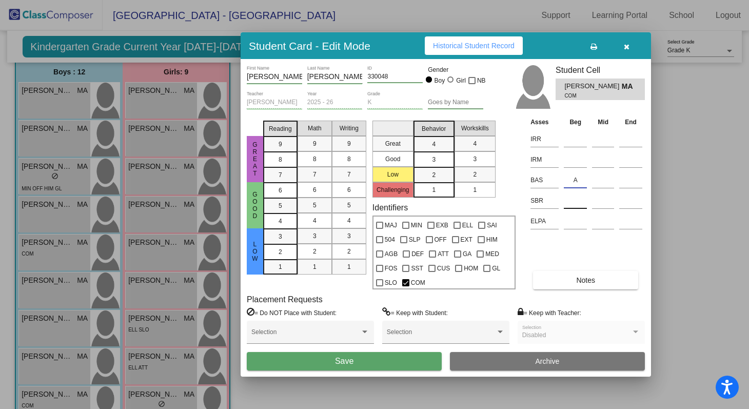
type input "A"
click at [576, 201] on input at bounding box center [575, 200] width 23 height 15
type input "L/S"
click at [354, 364] on span "Save" at bounding box center [344, 361] width 18 height 9
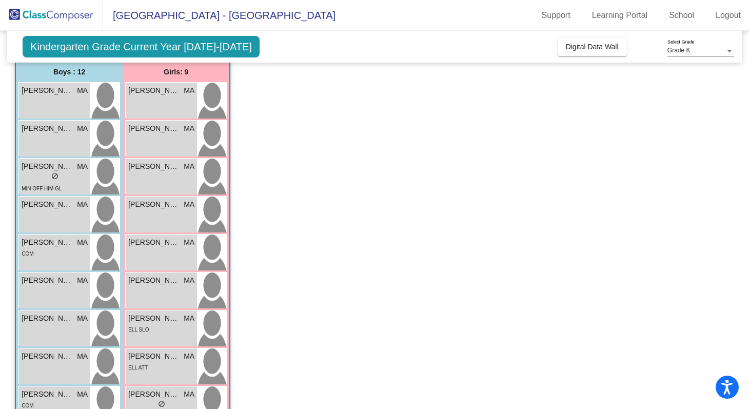
click at [272, 360] on app-classroom "Class 2 - Ayers picture_as_pdf Monica Ayers Add Student First Name Last Name St…" at bounding box center [374, 284] width 719 height 539
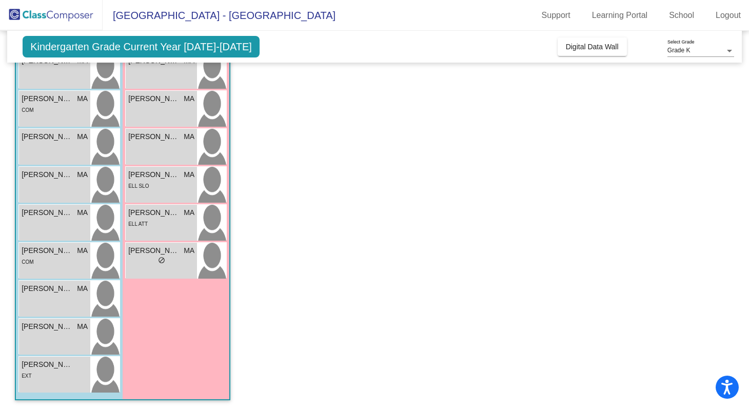
scroll to position [227, 0]
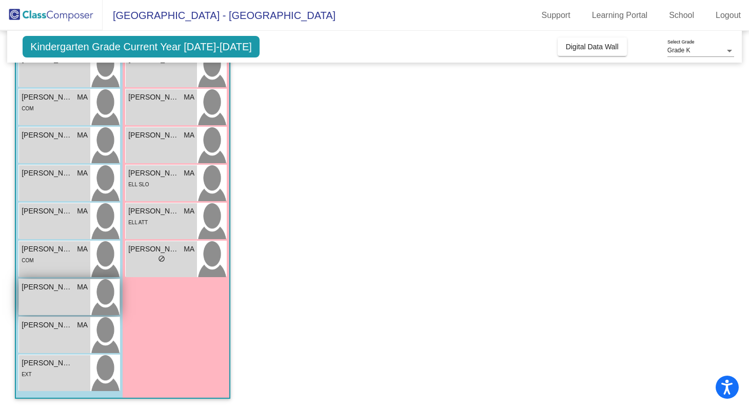
click at [41, 303] on div "Leonardo Perez Quintero MA lock do_not_disturb_alt" at bounding box center [54, 297] width 71 height 36
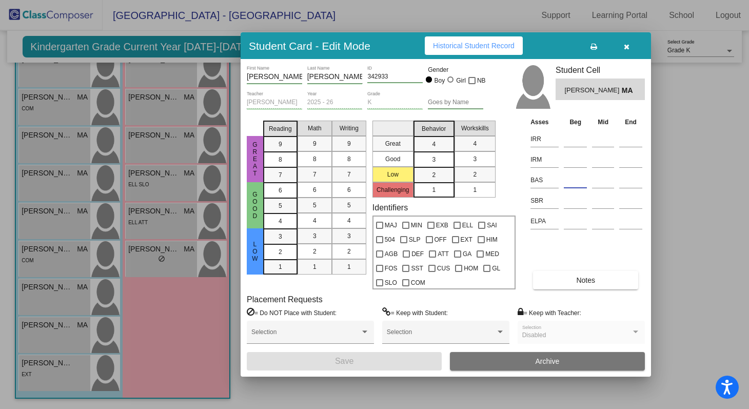
click at [571, 182] on input at bounding box center [575, 179] width 23 height 15
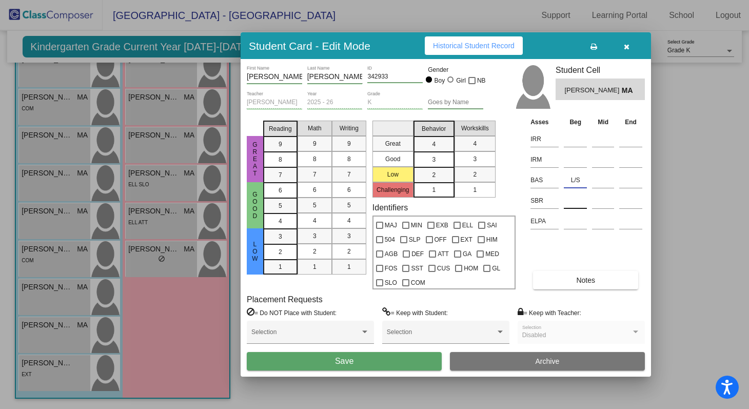
type input "L/S"
click at [573, 205] on input at bounding box center [575, 200] width 23 height 15
type input "Low"
click at [369, 361] on button "Save" at bounding box center [344, 361] width 195 height 18
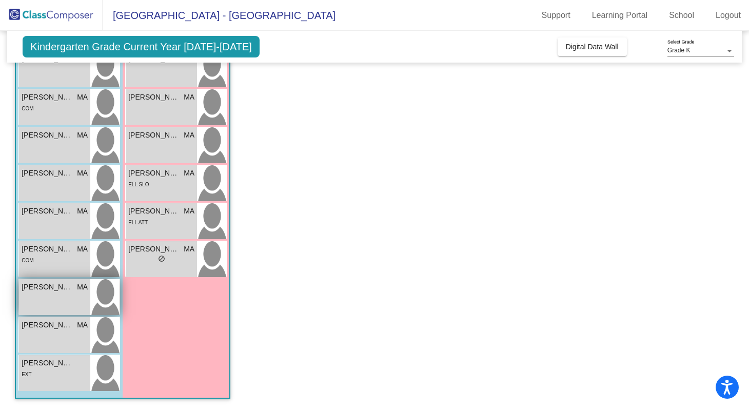
click at [52, 303] on div "Leonardo Perez Quintero MA lock do_not_disturb_alt" at bounding box center [54, 297] width 71 height 36
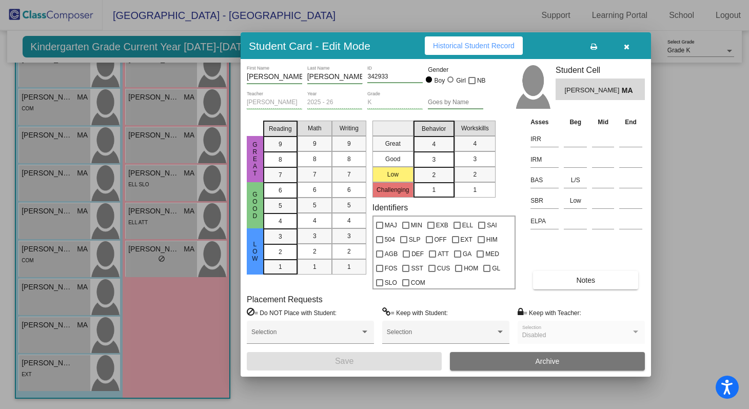
click at [46, 341] on div at bounding box center [374, 204] width 749 height 409
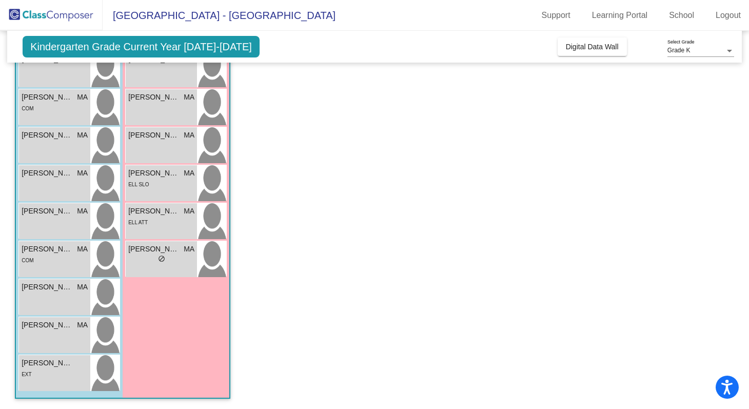
click at [46, 341] on div "Nikolai Matisse Sy MA lock do_not_disturb_alt" at bounding box center [54, 335] width 71 height 36
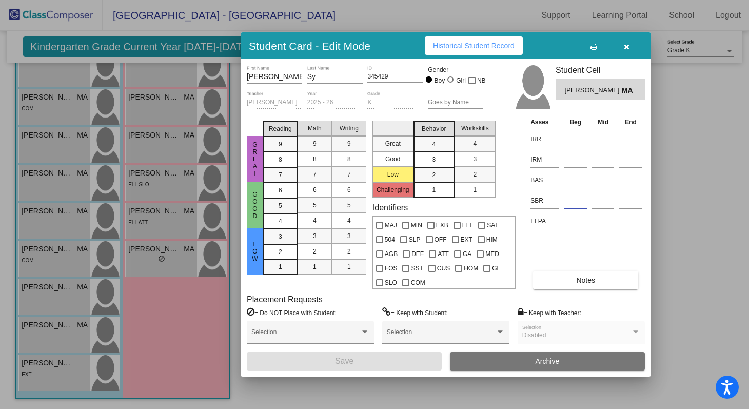
click at [572, 204] on input at bounding box center [575, 200] width 23 height 15
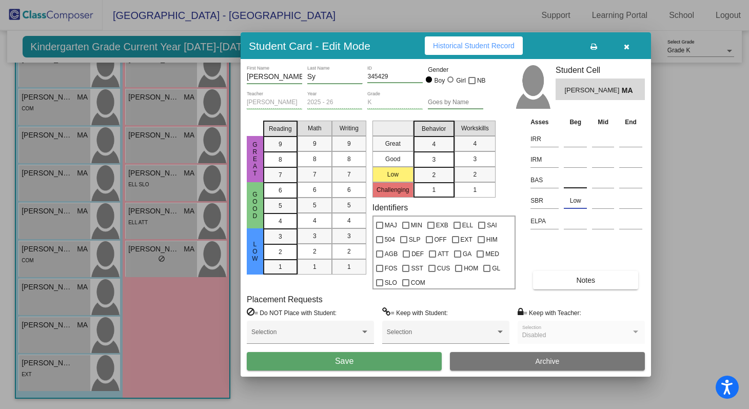
type input "Low"
click at [573, 178] on input at bounding box center [575, 179] width 23 height 15
type input "l"
type input "L/S"
click at [347, 360] on span "Save" at bounding box center [344, 361] width 18 height 9
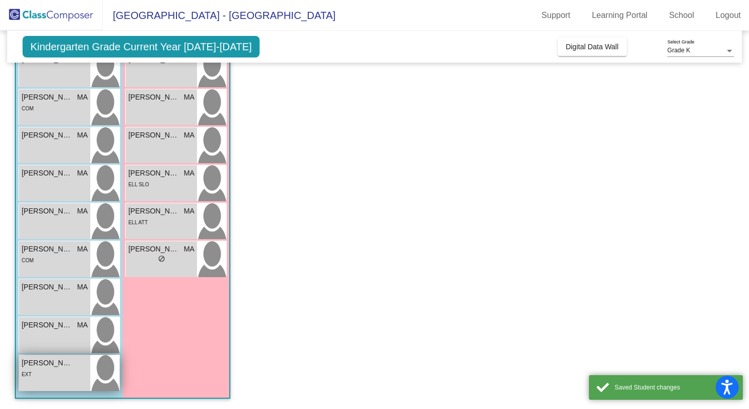
click at [57, 369] on div "EXT" at bounding box center [55, 373] width 66 height 11
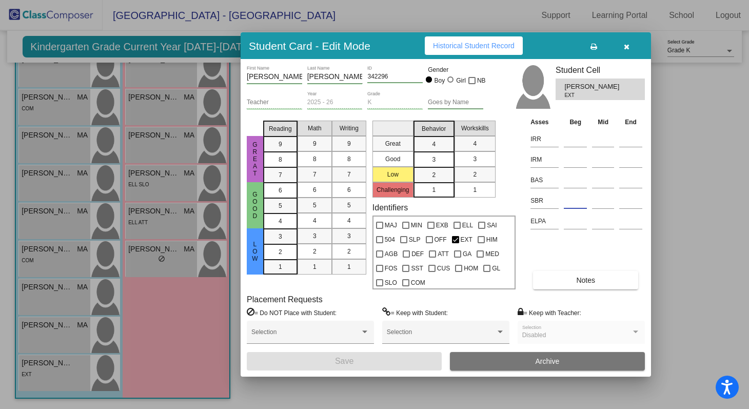
click at [575, 201] on input at bounding box center [575, 200] width 23 height 15
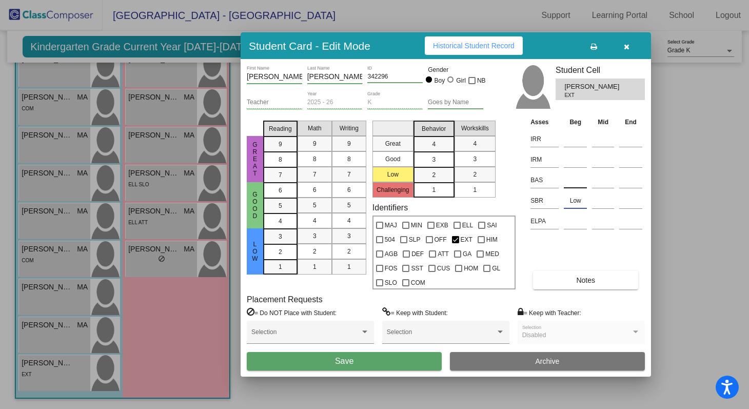
type input "Low"
click at [571, 177] on input at bounding box center [575, 179] width 23 height 15
type input "L/S"
click at [344, 363] on span "Save" at bounding box center [344, 361] width 18 height 9
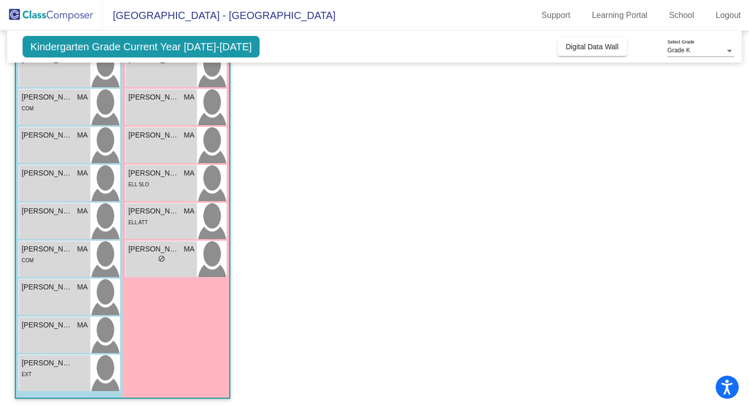
click at [243, 129] on app-classroom "Class 2 - Ayers picture_as_pdf Monica Ayers Add Student First Name Last Name St…" at bounding box center [374, 139] width 719 height 539
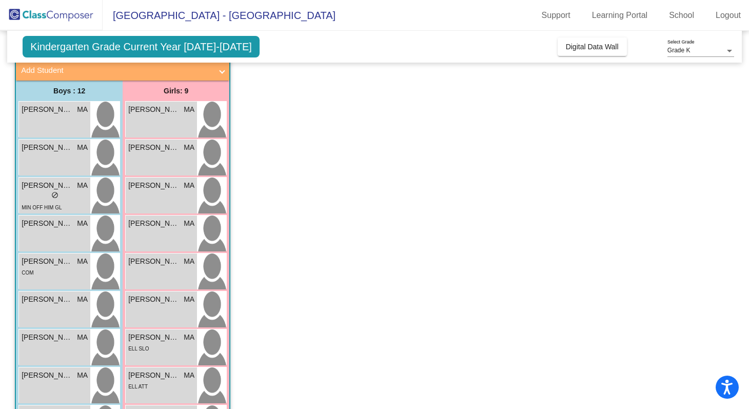
scroll to position [84, 0]
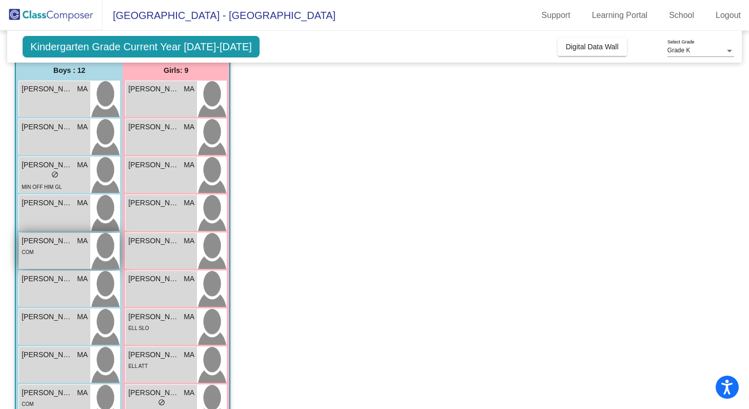
click at [56, 249] on div "COM" at bounding box center [55, 251] width 66 height 11
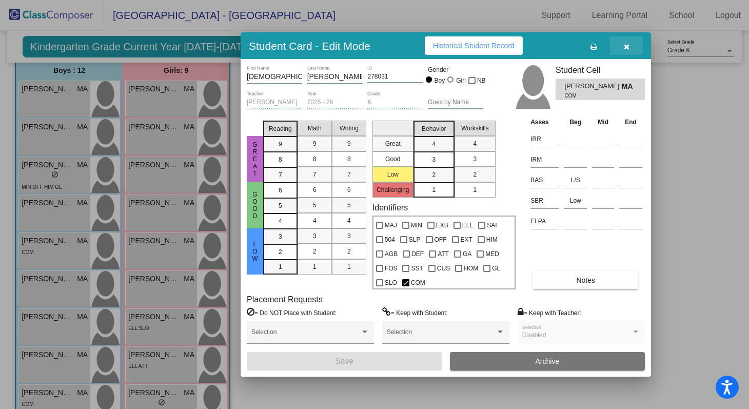
click at [627, 47] on icon "button" at bounding box center [627, 46] width 6 height 7
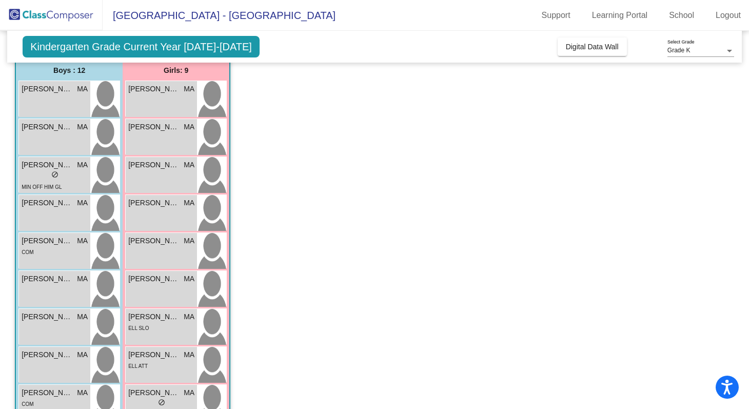
click at [441, 171] on app-classroom "Class 2 - Ayers picture_as_pdf Monica Ayers Add Student First Name Last Name St…" at bounding box center [374, 283] width 719 height 539
click at [566, 50] on span "Digital Data Wall" at bounding box center [592, 47] width 53 height 8
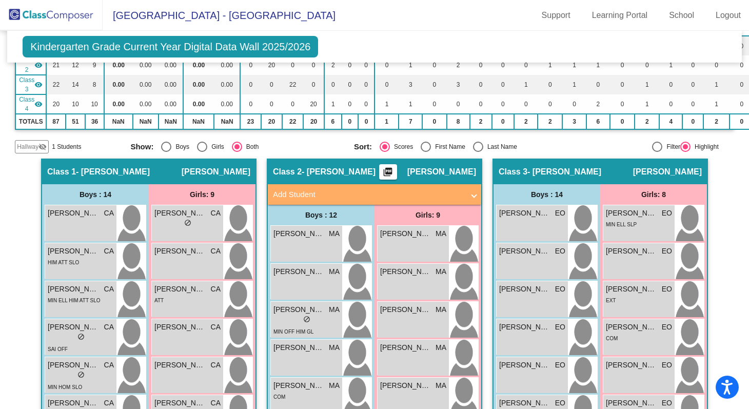
scroll to position [166, 0]
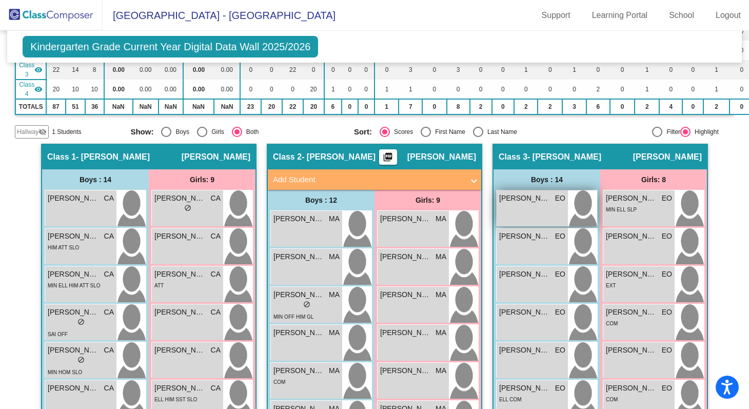
click at [529, 213] on div "Alex Herrera EO lock do_not_disturb_alt" at bounding box center [532, 208] width 71 height 36
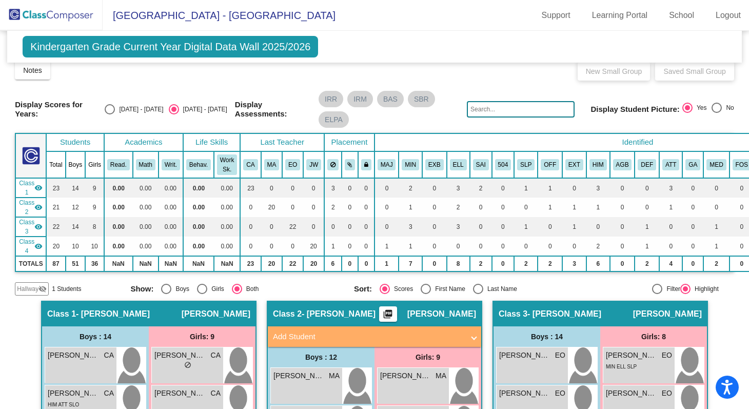
scroll to position [0, 0]
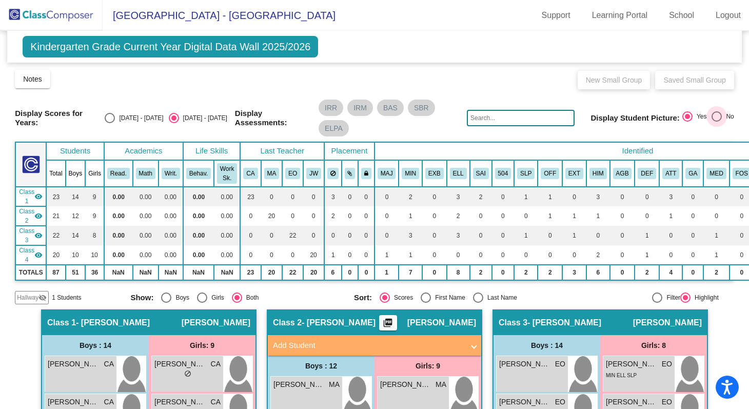
click at [712, 115] on div "Select an option" at bounding box center [717, 116] width 10 height 10
click at [716, 122] on input "No" at bounding box center [716, 122] width 1 height 1
radio input "true"
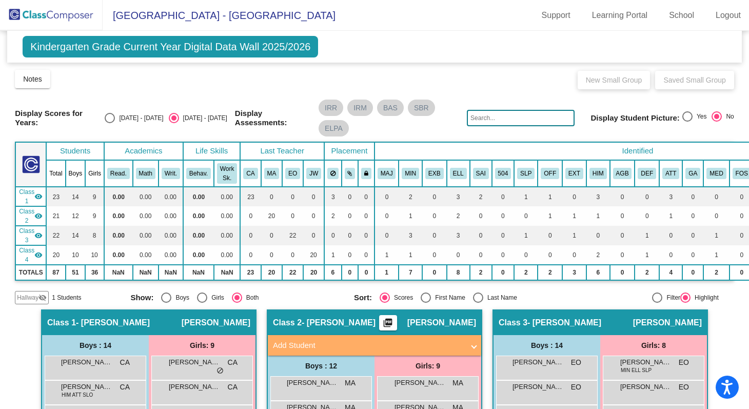
click at [161, 150] on th "Academics" at bounding box center [143, 151] width 79 height 18
click at [394, 110] on mat-chip "BAS" at bounding box center [390, 108] width 27 height 16
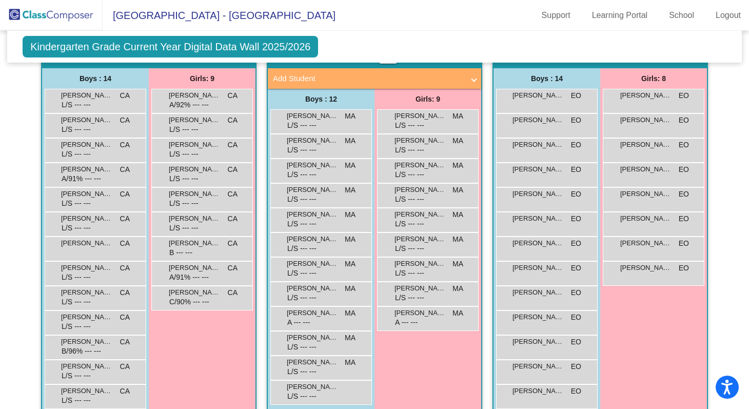
scroll to position [287, 0]
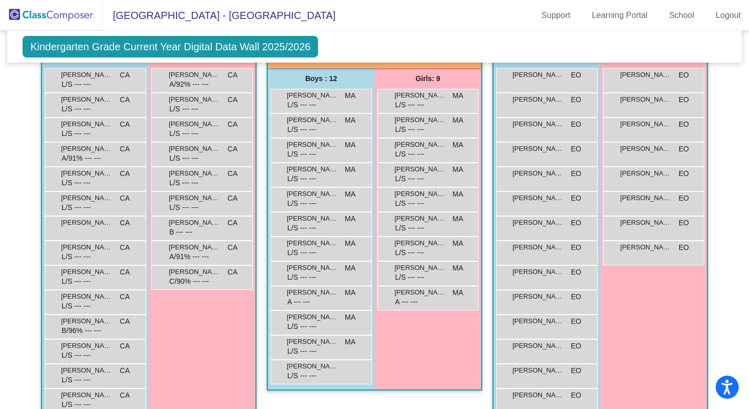
click at [6, 116] on mat-sidenav-content "Grade K Select Grade Kindergarten Grade Current Year Digital Data Wall 2025/202…" at bounding box center [374, 220] width 749 height 378
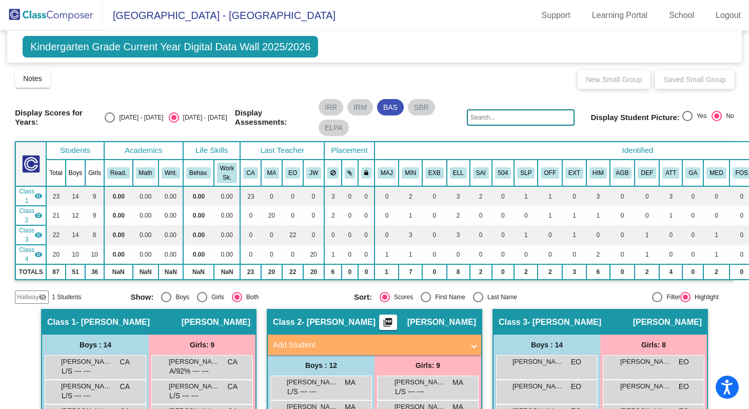
scroll to position [0, 0]
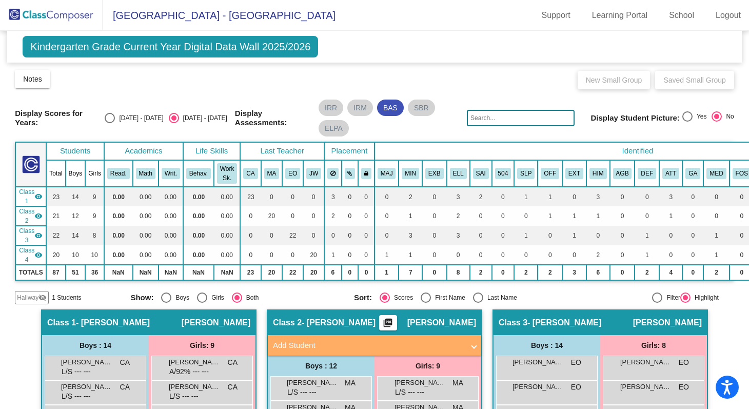
click at [71, 18] on img at bounding box center [51, 15] width 103 height 30
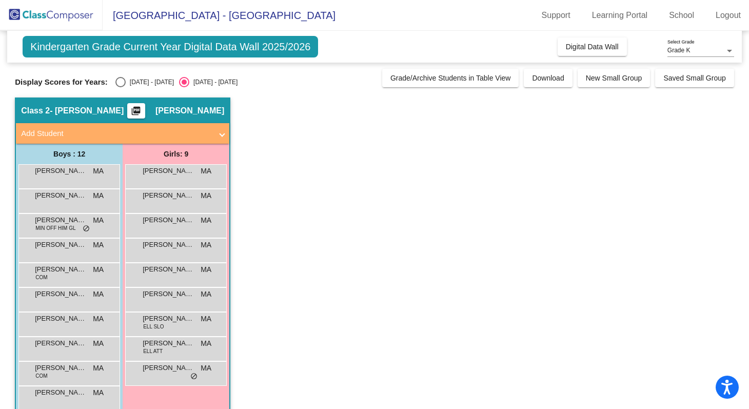
click at [71, 18] on img at bounding box center [51, 15] width 103 height 30
click at [54, 135] on mat-panel-title "Add Student" at bounding box center [116, 134] width 191 height 12
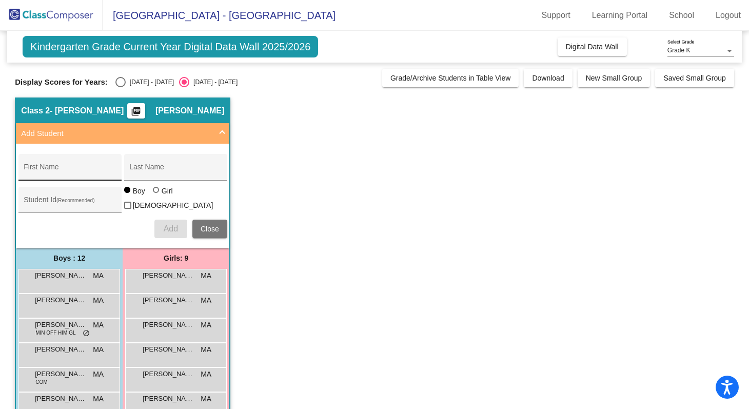
click at [33, 169] on input "First Name" at bounding box center [70, 171] width 92 height 8
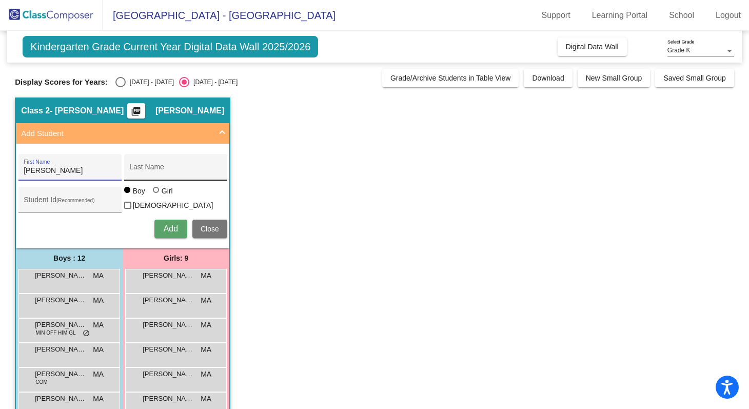
type input "Lino"
click at [136, 171] on input "Last Name" at bounding box center [175, 171] width 92 height 8
type input "Morales"
click at [31, 200] on input "Student Id (Recommended)" at bounding box center [70, 204] width 92 height 8
paste input "672322"
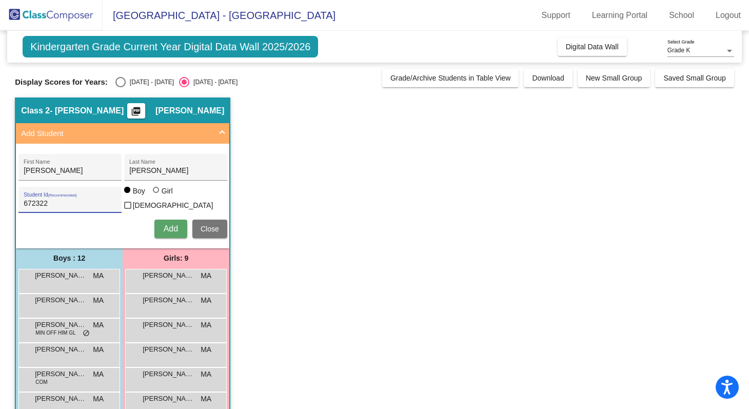
type input "672322"
click at [172, 225] on span "Add" at bounding box center [171, 228] width 14 height 9
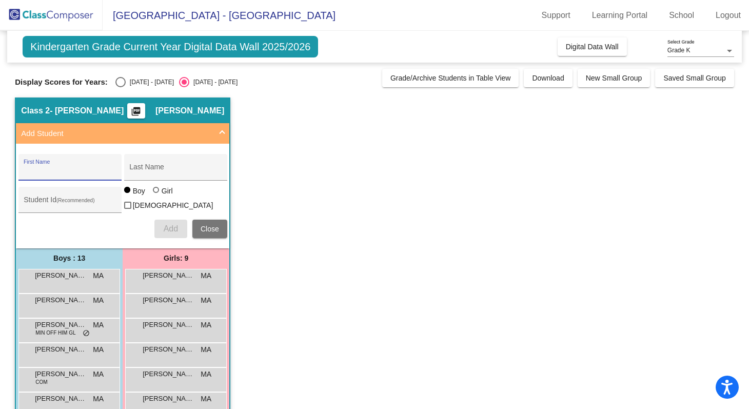
click at [359, 218] on app-classroom "Class 2 - Ayers picture_as_pdf Monica Ayers Add Student First Name Last Name St…" at bounding box center [374, 350] width 719 height 507
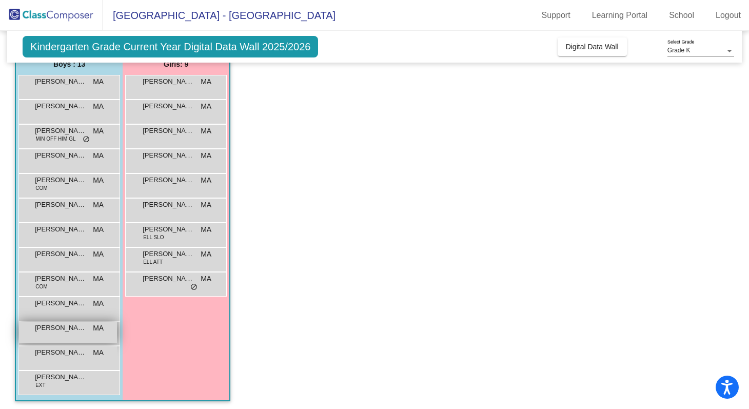
click at [53, 325] on span "Lino Morales" at bounding box center [60, 328] width 51 height 10
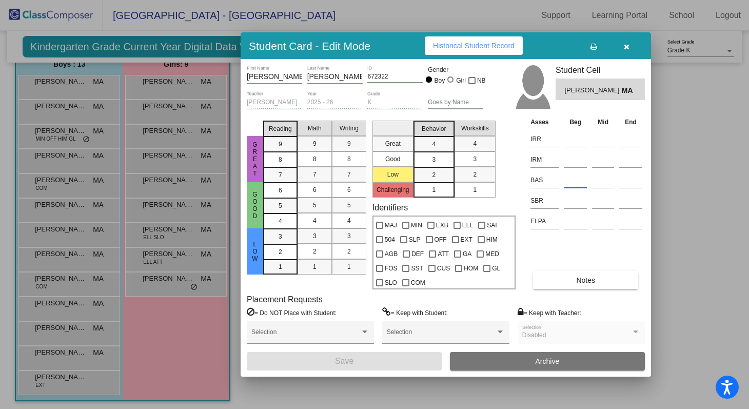
click at [564, 178] on input at bounding box center [575, 179] width 23 height 15
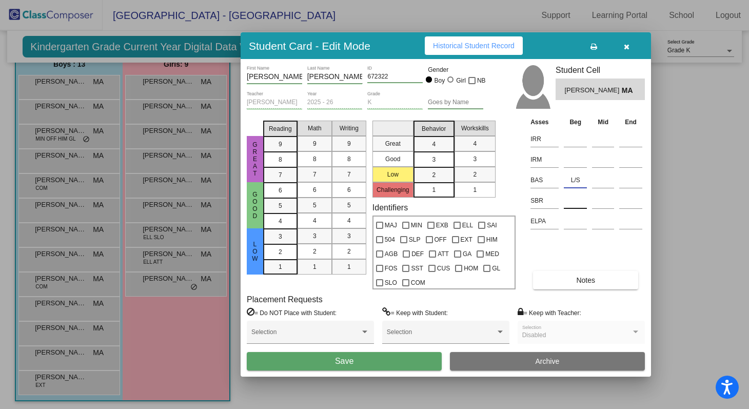
type input "L/S"
click at [575, 201] on input at bounding box center [575, 200] width 23 height 15
type input "Low"
click at [408, 363] on button "Save" at bounding box center [344, 361] width 195 height 18
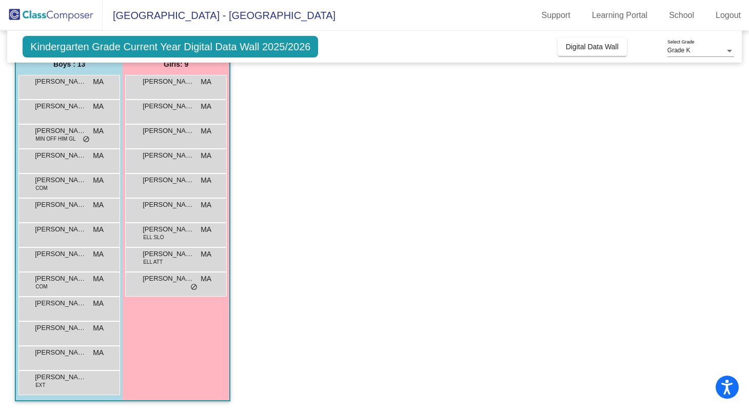
click at [362, 234] on app-classroom "Class 2 - Ayers picture_as_pdf Monica Ayers Add Student First Name Last Name St…" at bounding box center [374, 157] width 719 height 507
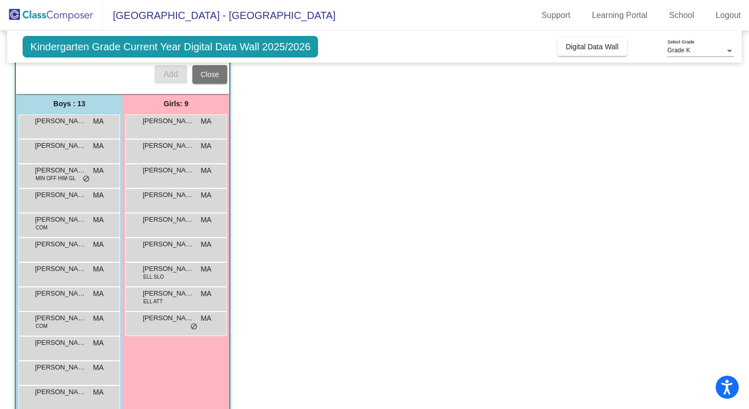
scroll to position [173, 0]
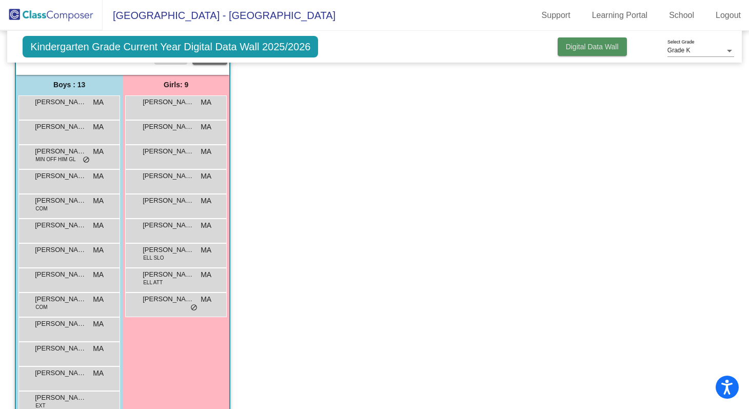
click at [590, 51] on button "Digital Data Wall" at bounding box center [592, 46] width 69 height 18
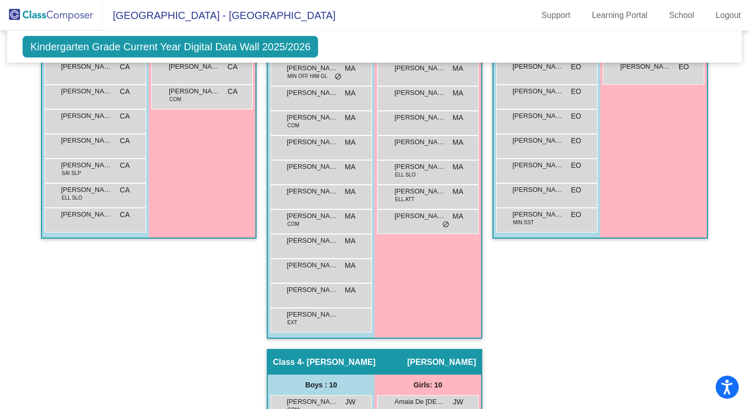
scroll to position [433, 0]
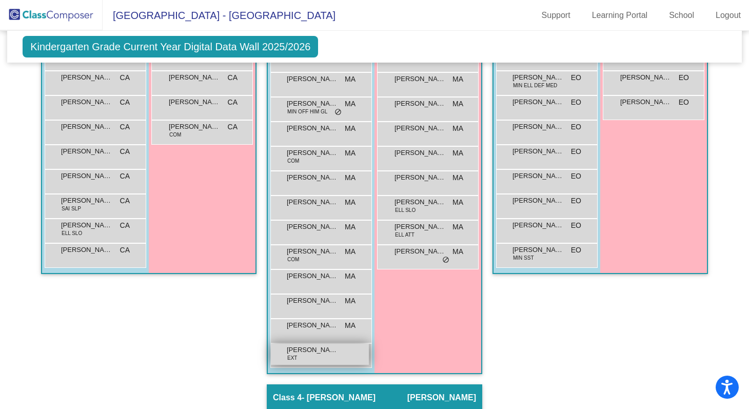
click at [311, 354] on div "Oliver Webb EXT lock do_not_disturb_alt" at bounding box center [320, 354] width 98 height 21
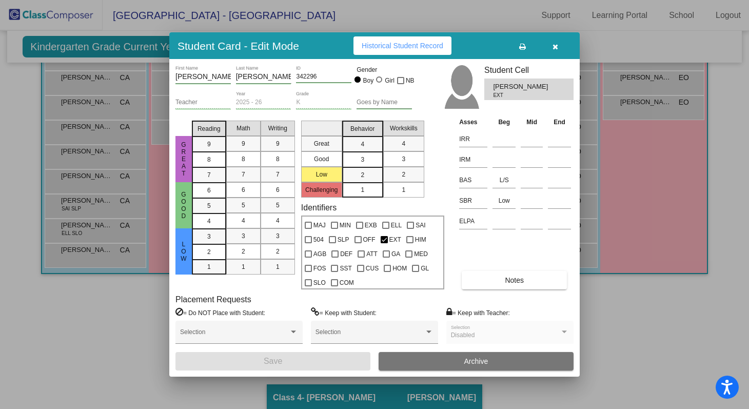
click at [402, 44] on span "Historical Student Record" at bounding box center [403, 46] width 82 height 8
click at [554, 45] on icon "button" at bounding box center [556, 46] width 6 height 7
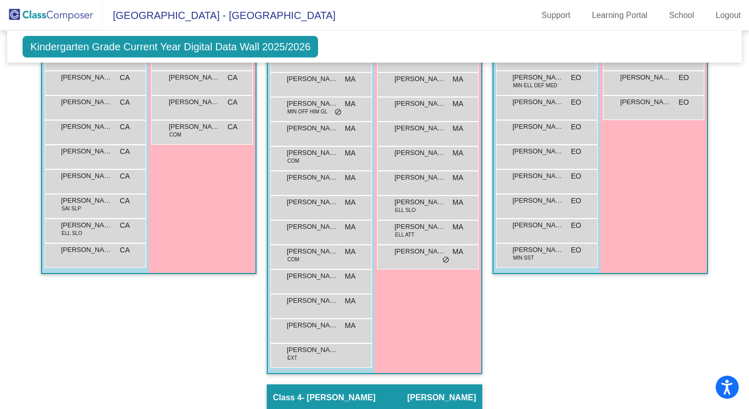
click at [148, 368] on div "Class 1 - Arredondo picture_as_pdf Christine Arredondo Add Student First Name L…" at bounding box center [149, 130] width 216 height 507
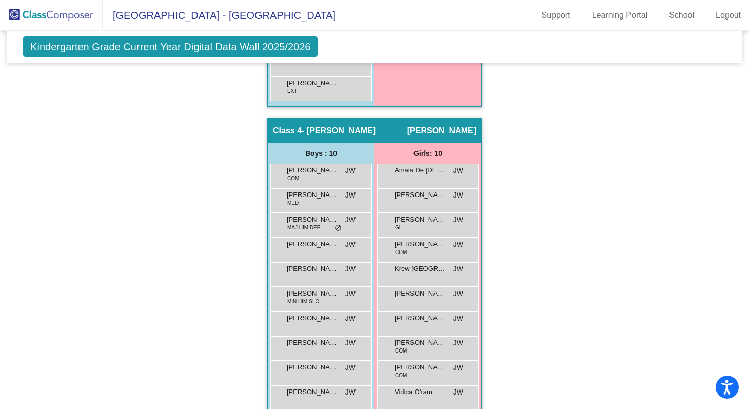
scroll to position [720, 0]
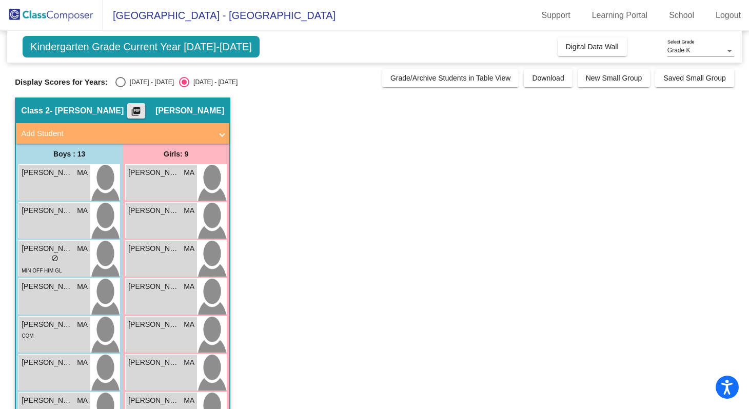
click at [142, 111] on mat-icon "picture_as_pdf" at bounding box center [136, 113] width 12 height 14
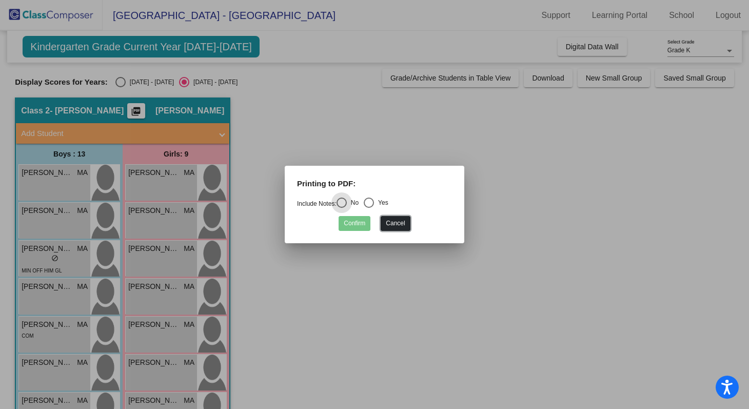
click at [392, 224] on button "Cancel" at bounding box center [395, 223] width 29 height 15
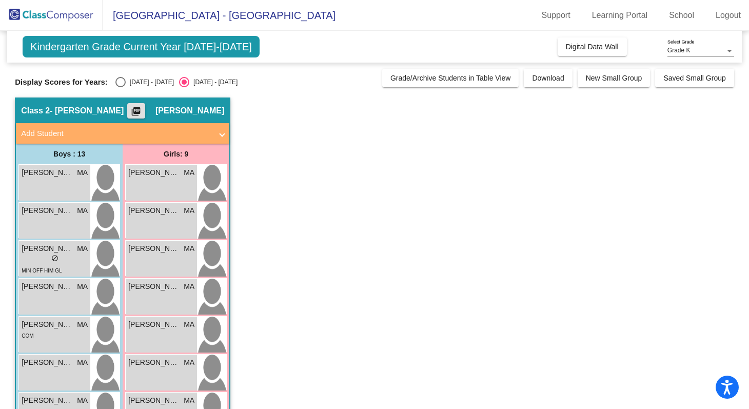
click at [700, 47] on div "Grade K" at bounding box center [696, 50] width 57 height 7
click at [694, 138] on div at bounding box center [374, 204] width 749 height 409
click at [732, 50] on div at bounding box center [729, 51] width 5 height 3
click at [680, 165] on div at bounding box center [374, 204] width 749 height 409
